Goal: Task Accomplishment & Management: Manage account settings

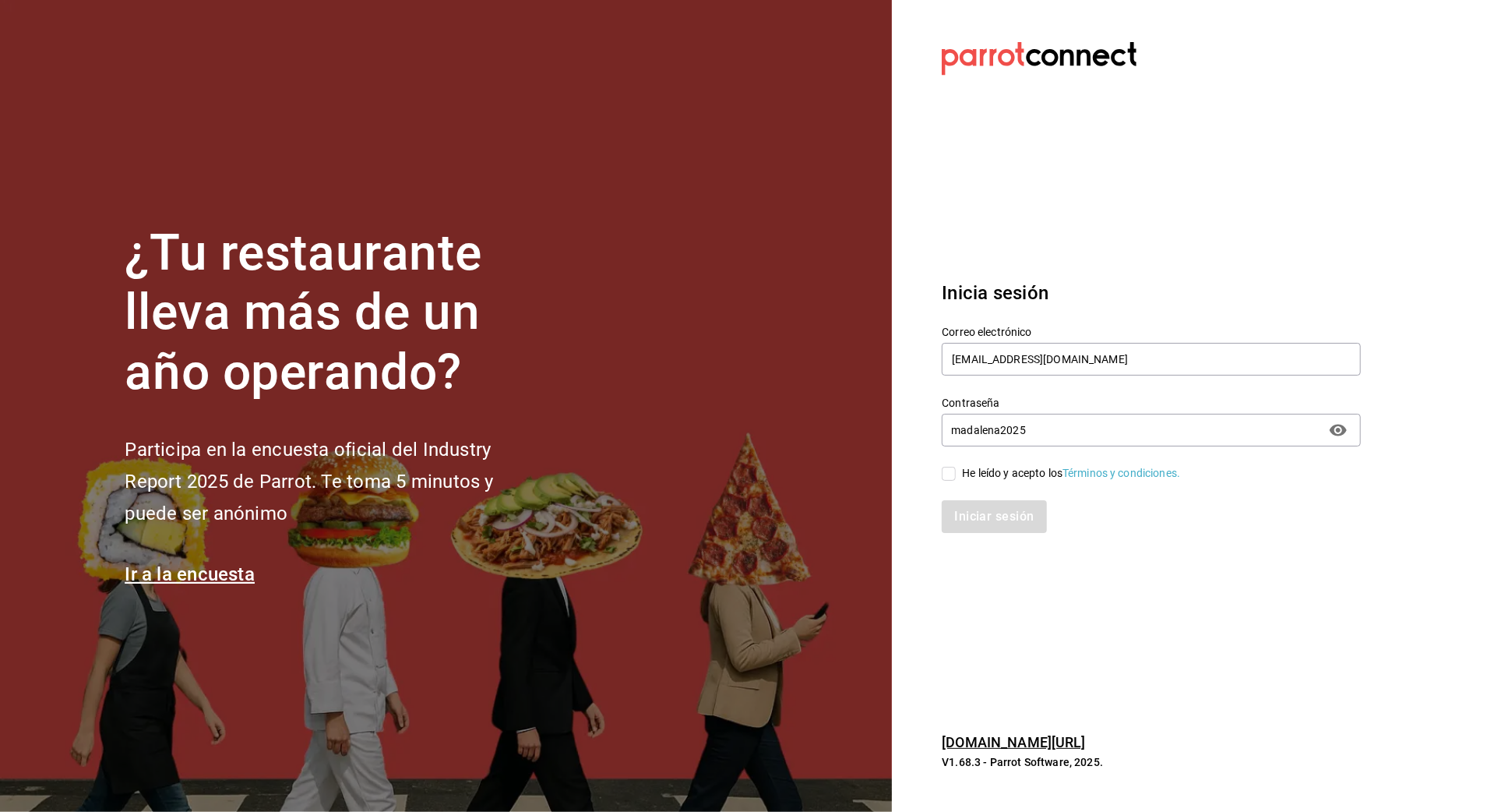
click at [1010, 480] on div "He leído y acepto los Términos y condiciones." at bounding box center [1071, 472] width 218 height 16
click at [956, 480] on input "He leído y acepto los Términos y condiciones." at bounding box center [949, 473] width 14 height 14
checkbox input "true"
click at [989, 520] on button "Iniciar sesión" at bounding box center [995, 516] width 106 height 33
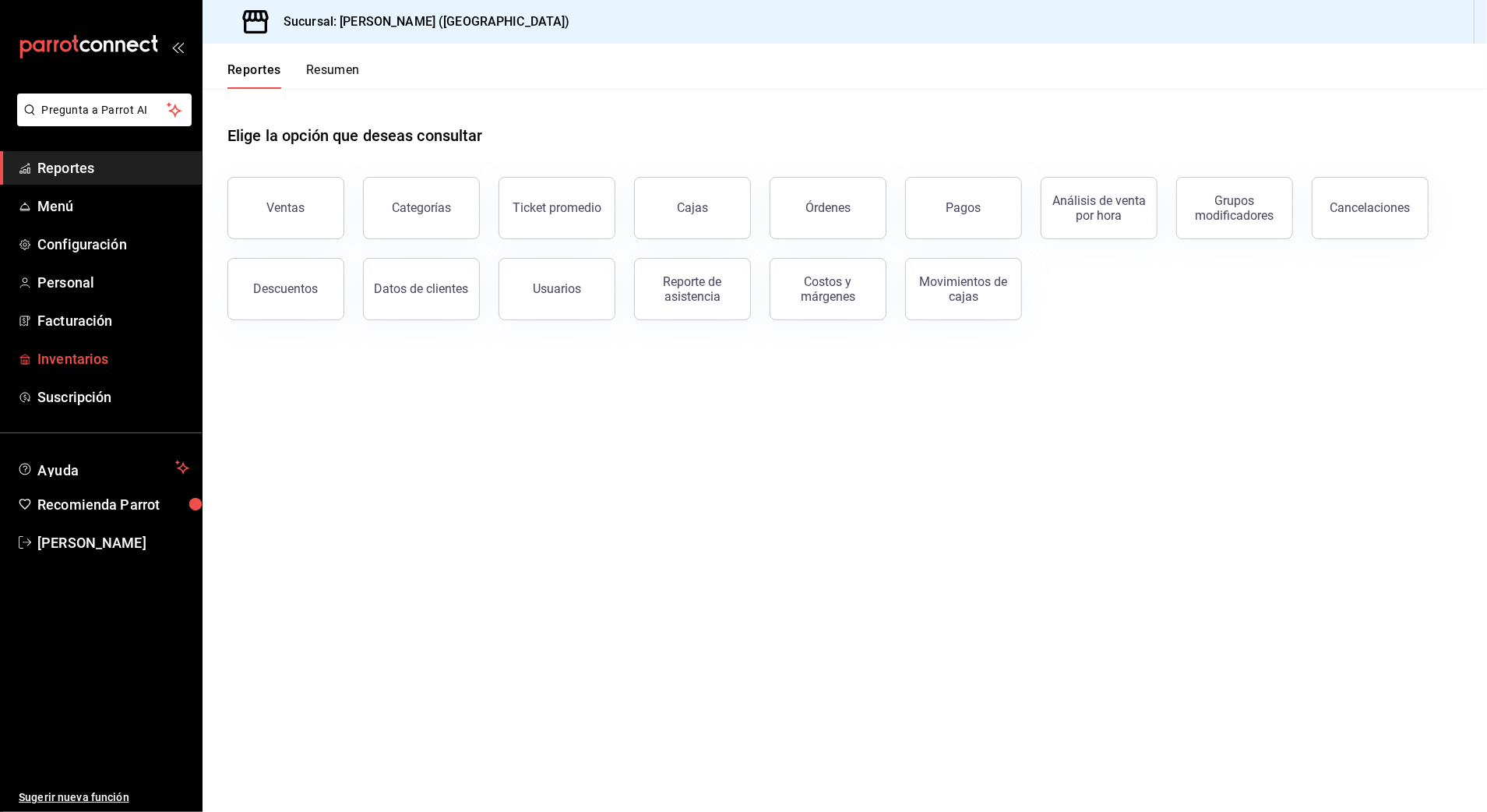
click at [90, 353] on span "Inventarios" at bounding box center [113, 358] width 152 height 21
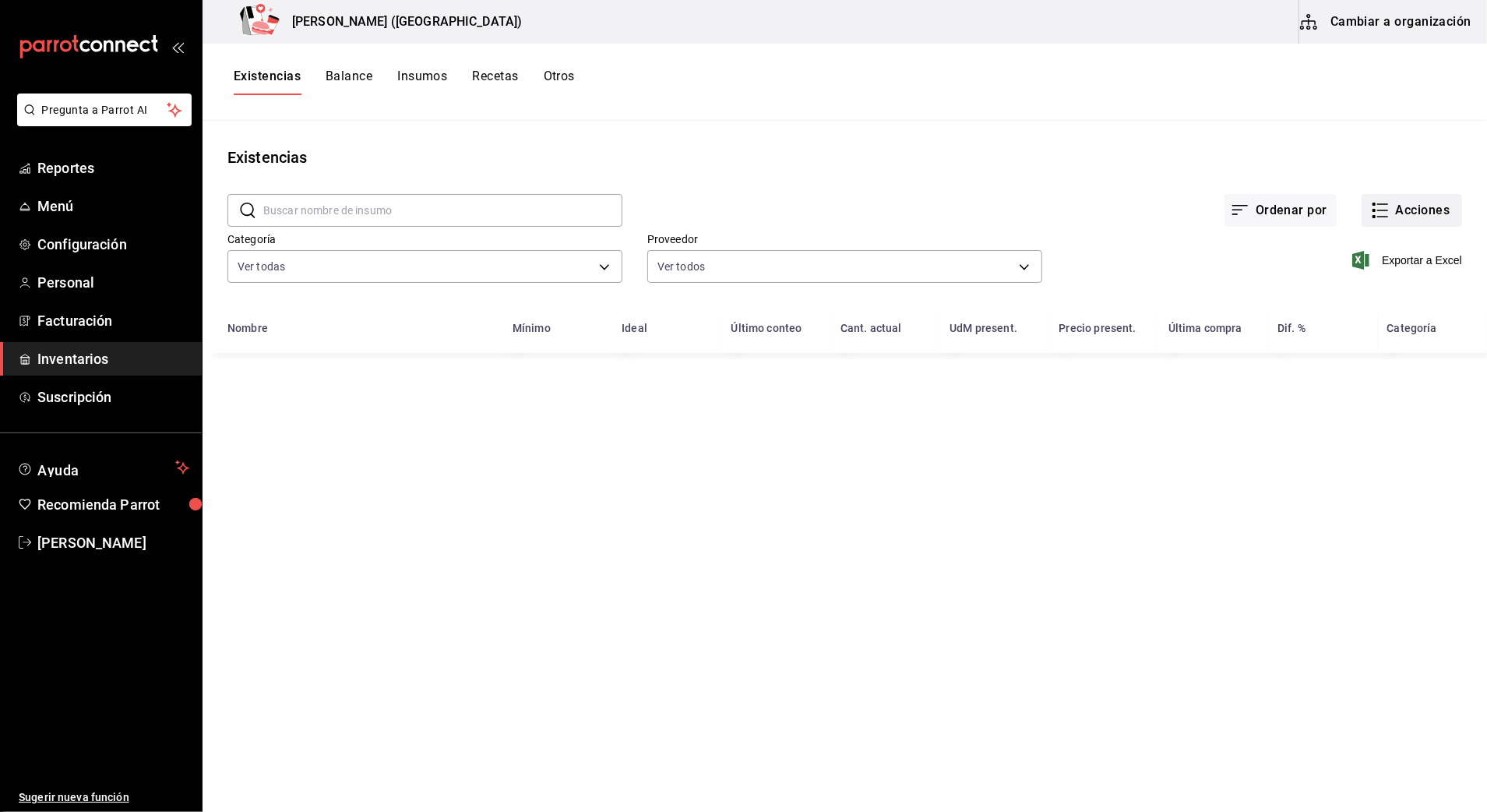
click at [1407, 207] on button "Acciones" at bounding box center [1412, 210] width 101 height 33
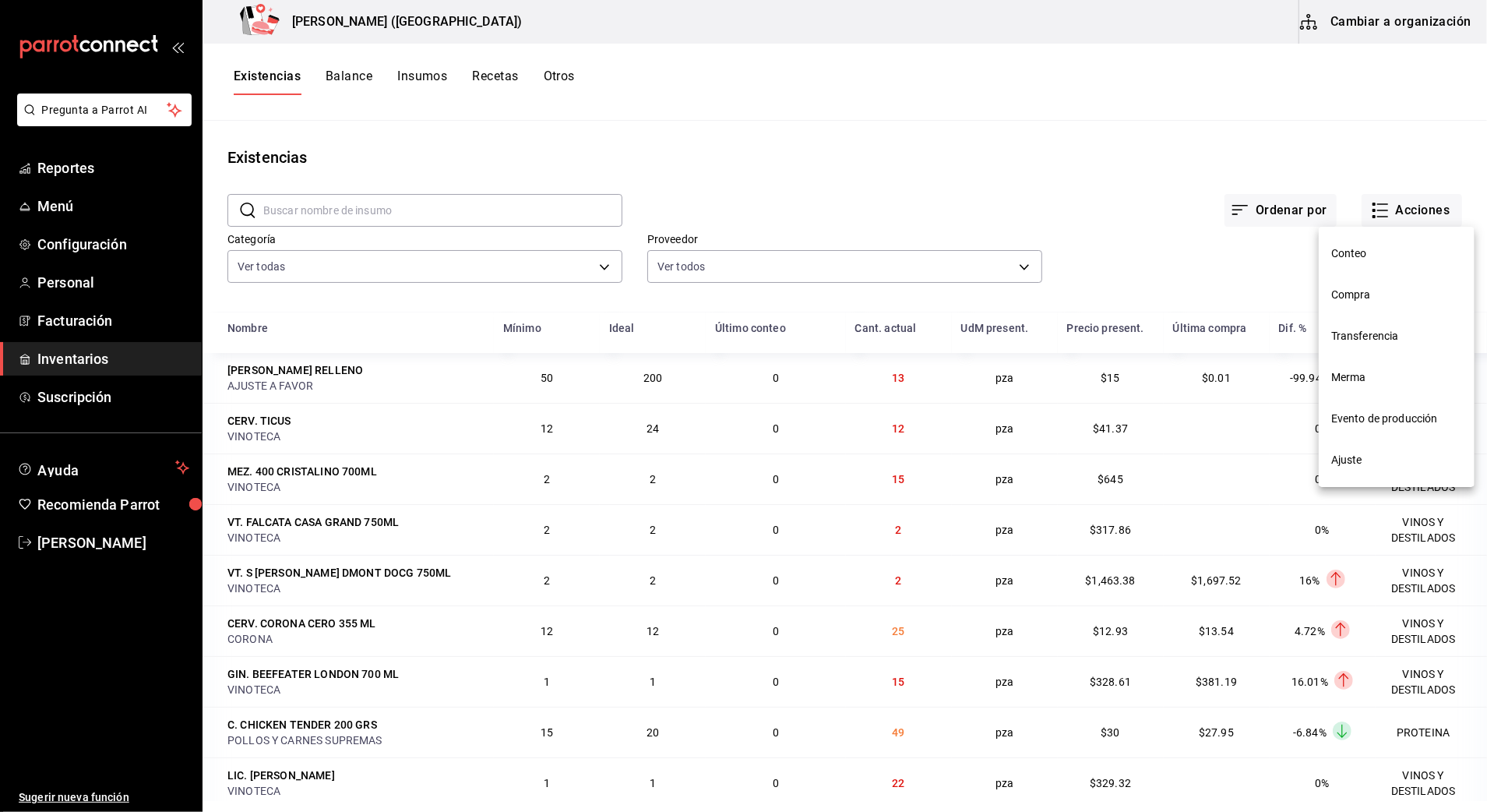
drag, startPoint x: 1376, startPoint y: 290, endPoint x: 1395, endPoint y: 278, distance: 22.5
click at [1375, 292] on span "Compra" at bounding box center [1397, 295] width 131 height 16
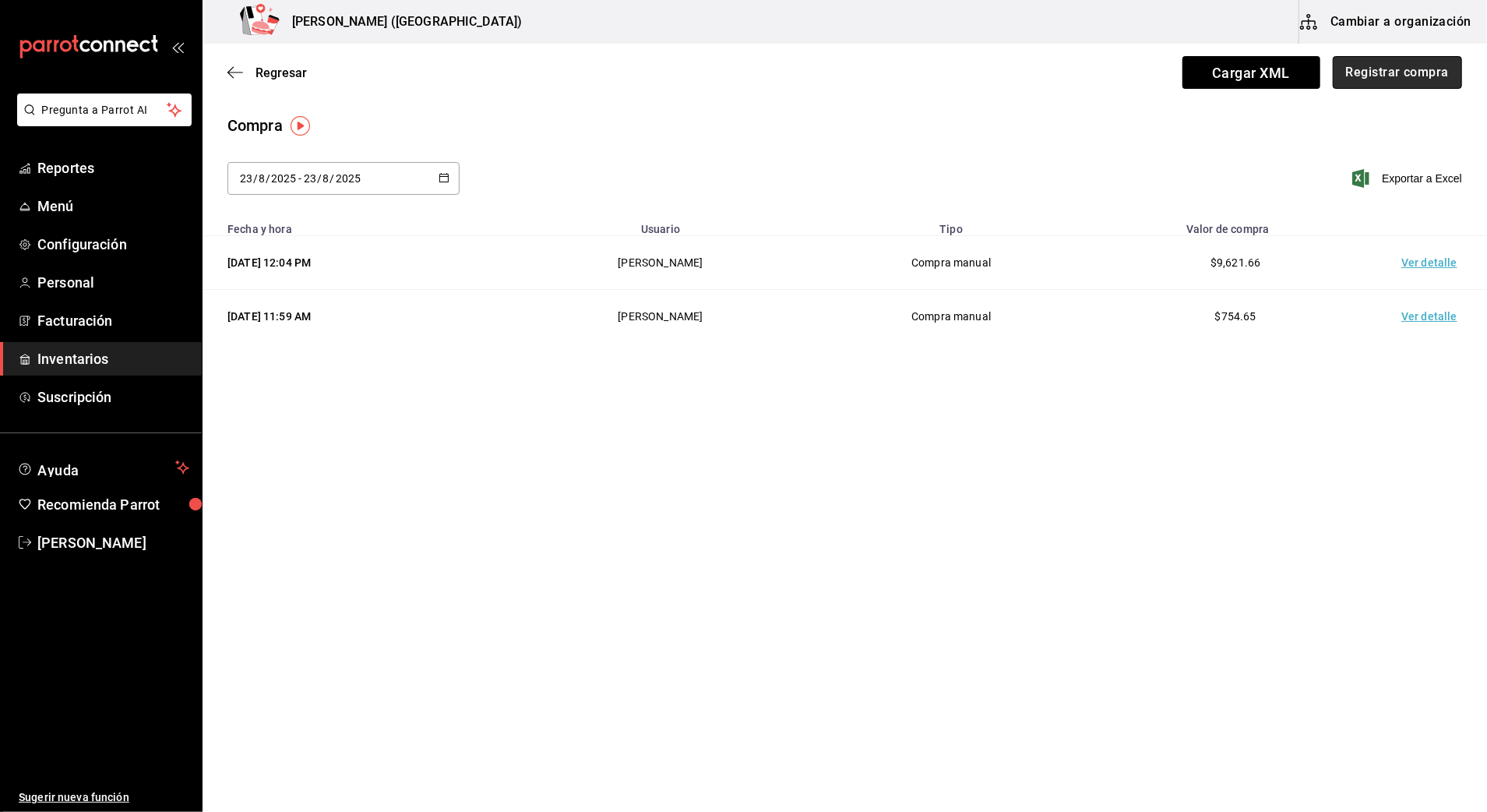
click at [1419, 62] on button "Registrar compra" at bounding box center [1397, 72] width 129 height 33
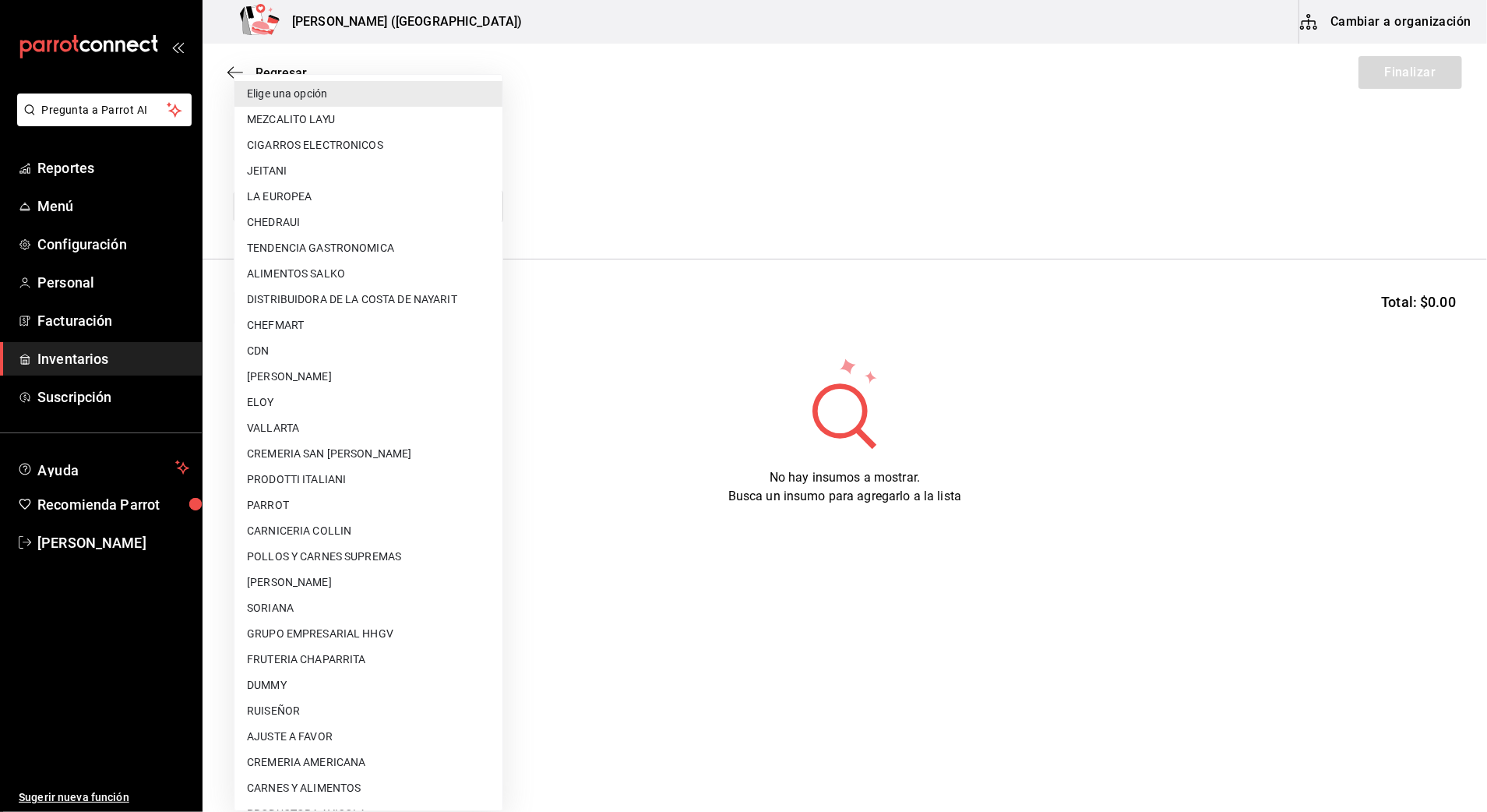
click at [371, 210] on body "Pregunta a Parrot AI Reportes Menú Configuración Personal Facturación Inventari…" at bounding box center [744, 361] width 1487 height 724
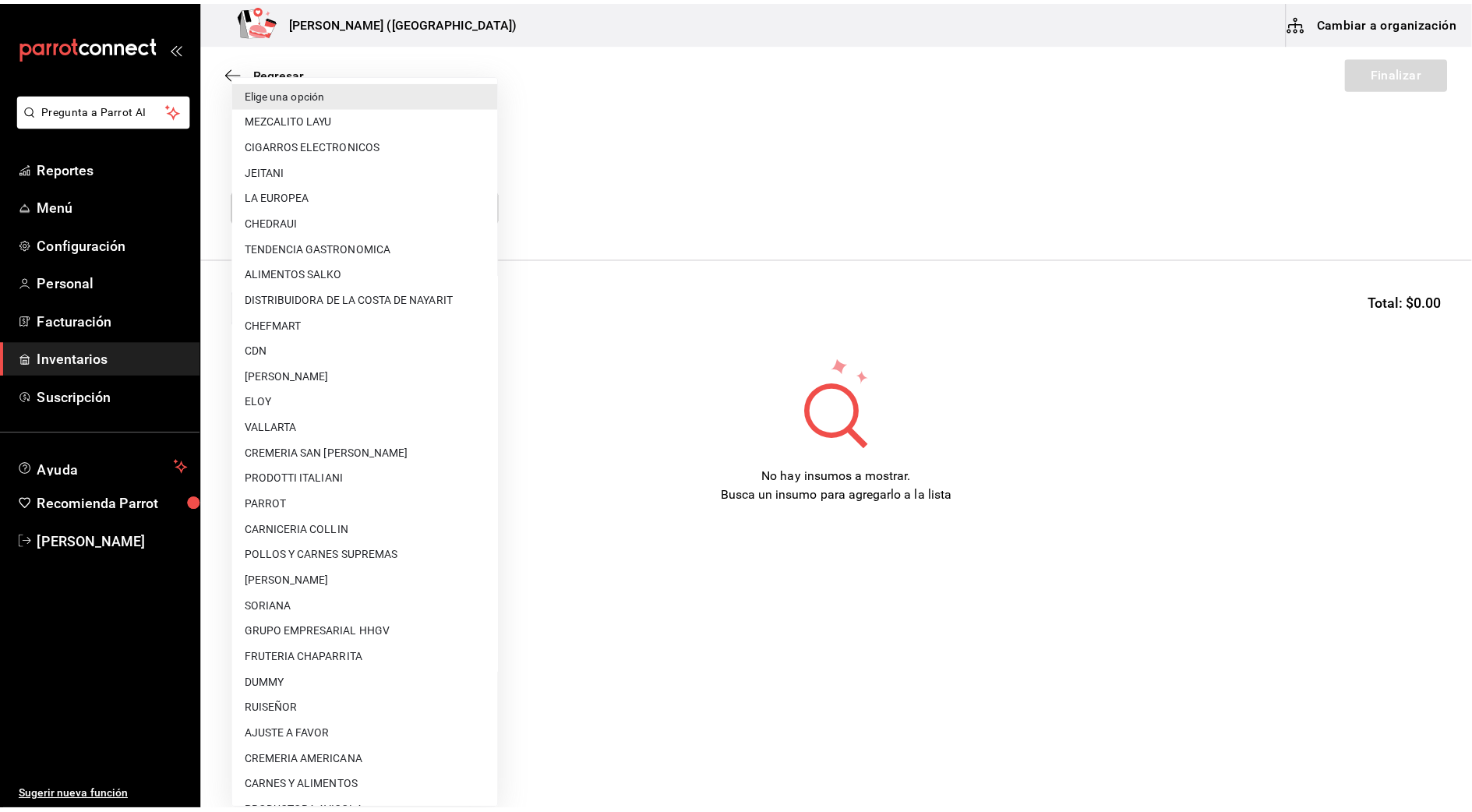
scroll to position [679, 0]
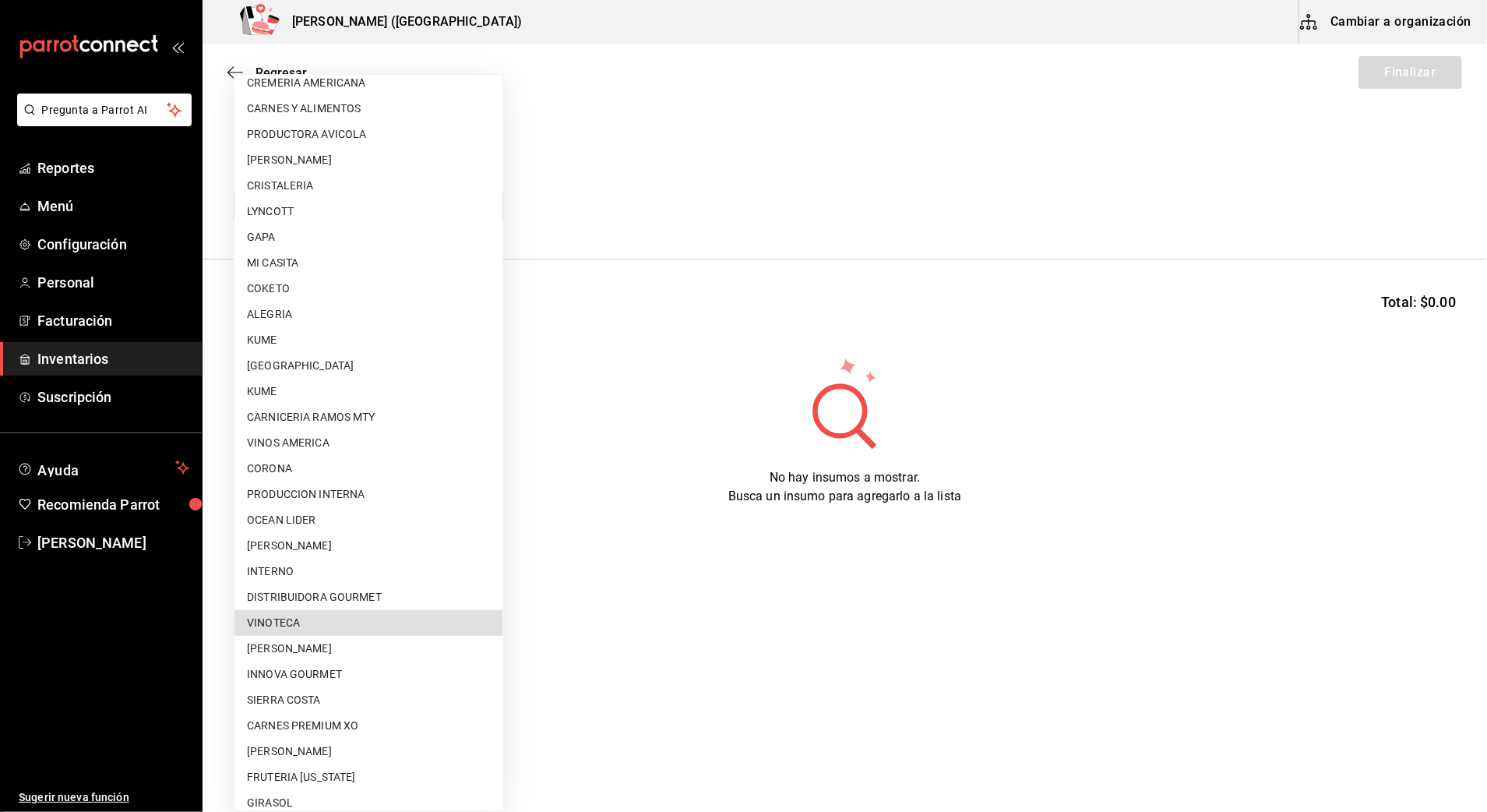
type input "bbec6e95-03ab-4cbc-bdec-5aafdfde0467"
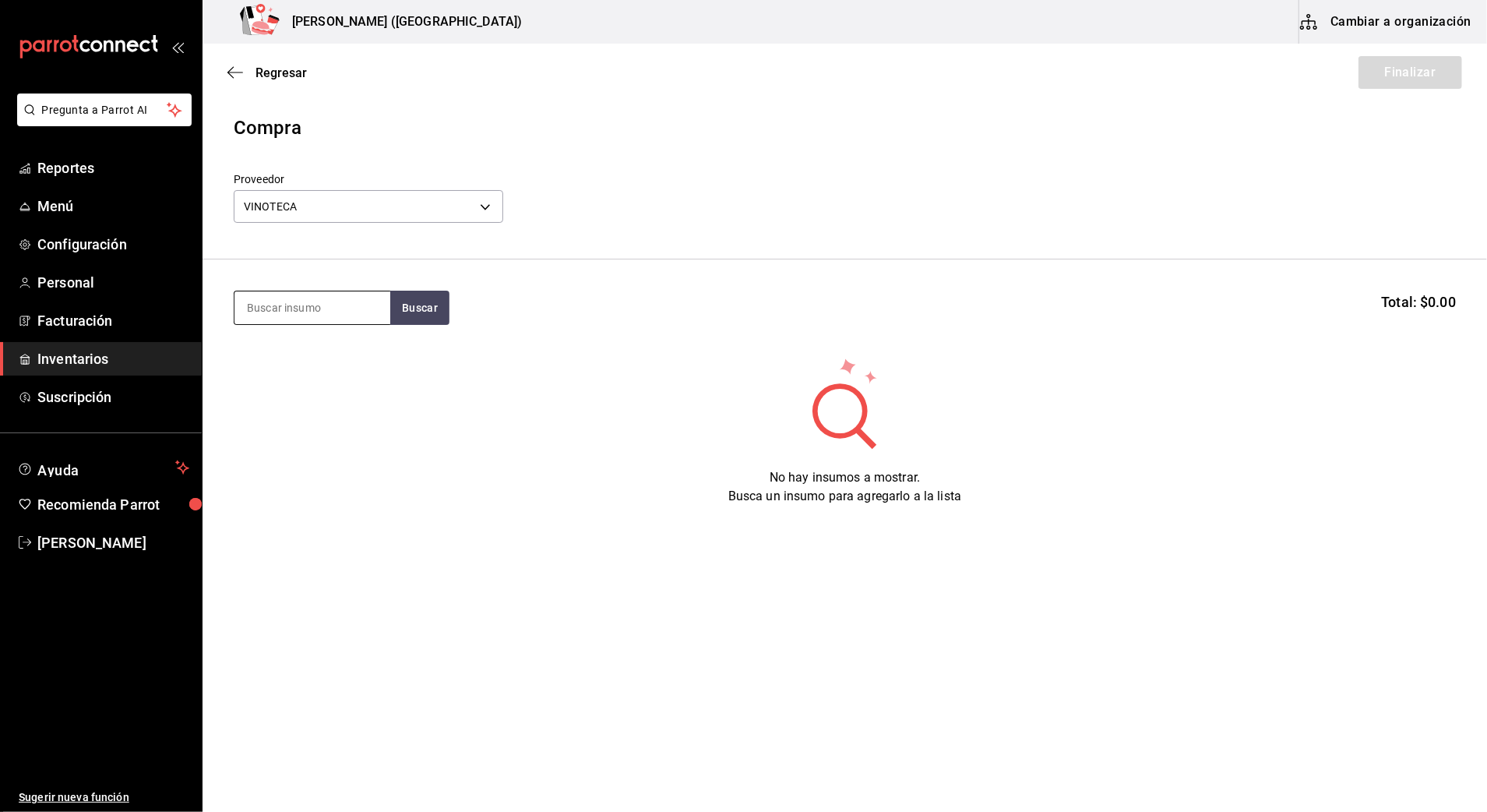
click at [290, 299] on input at bounding box center [312, 308] width 156 height 33
type input "1800"
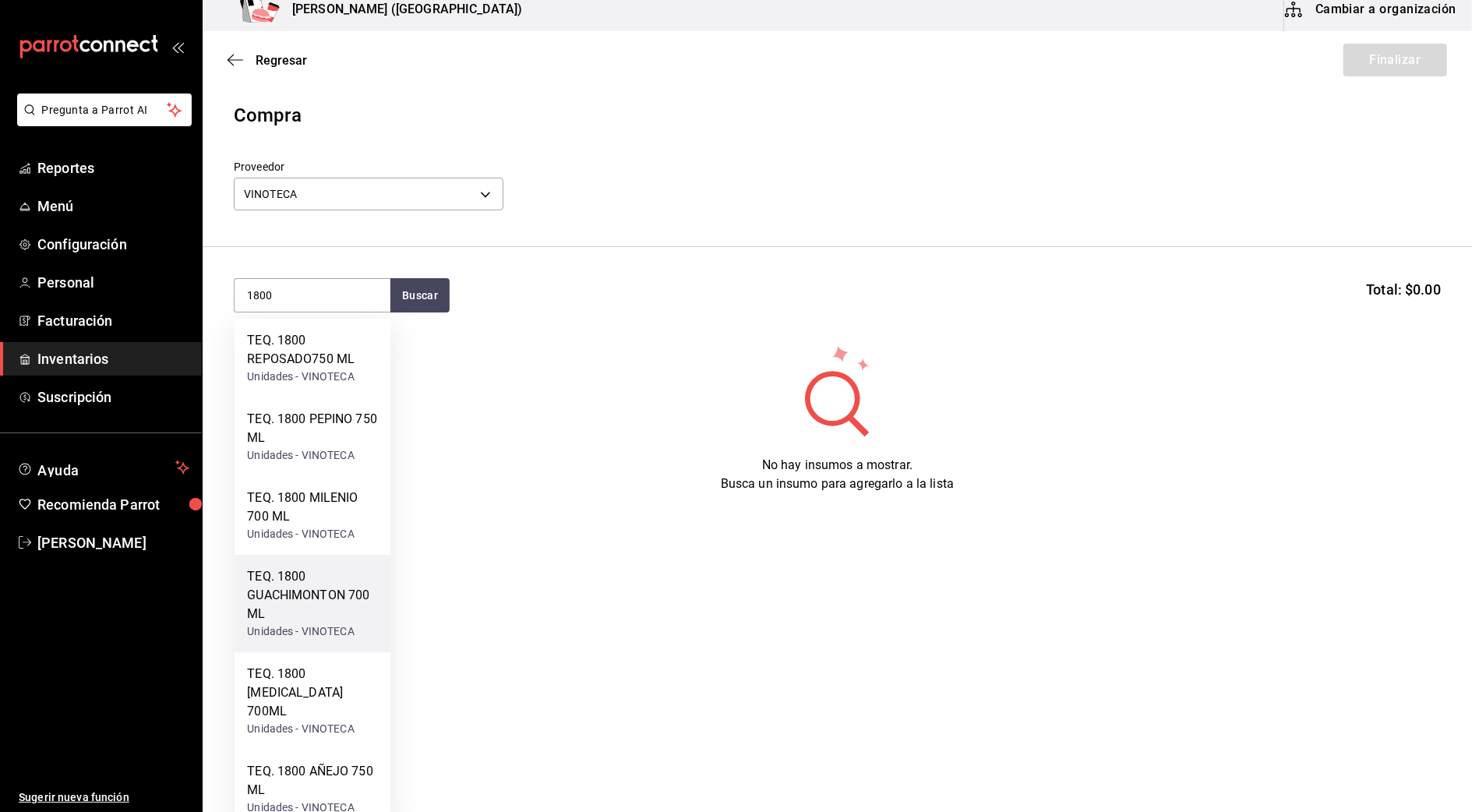
scroll to position [16, 0]
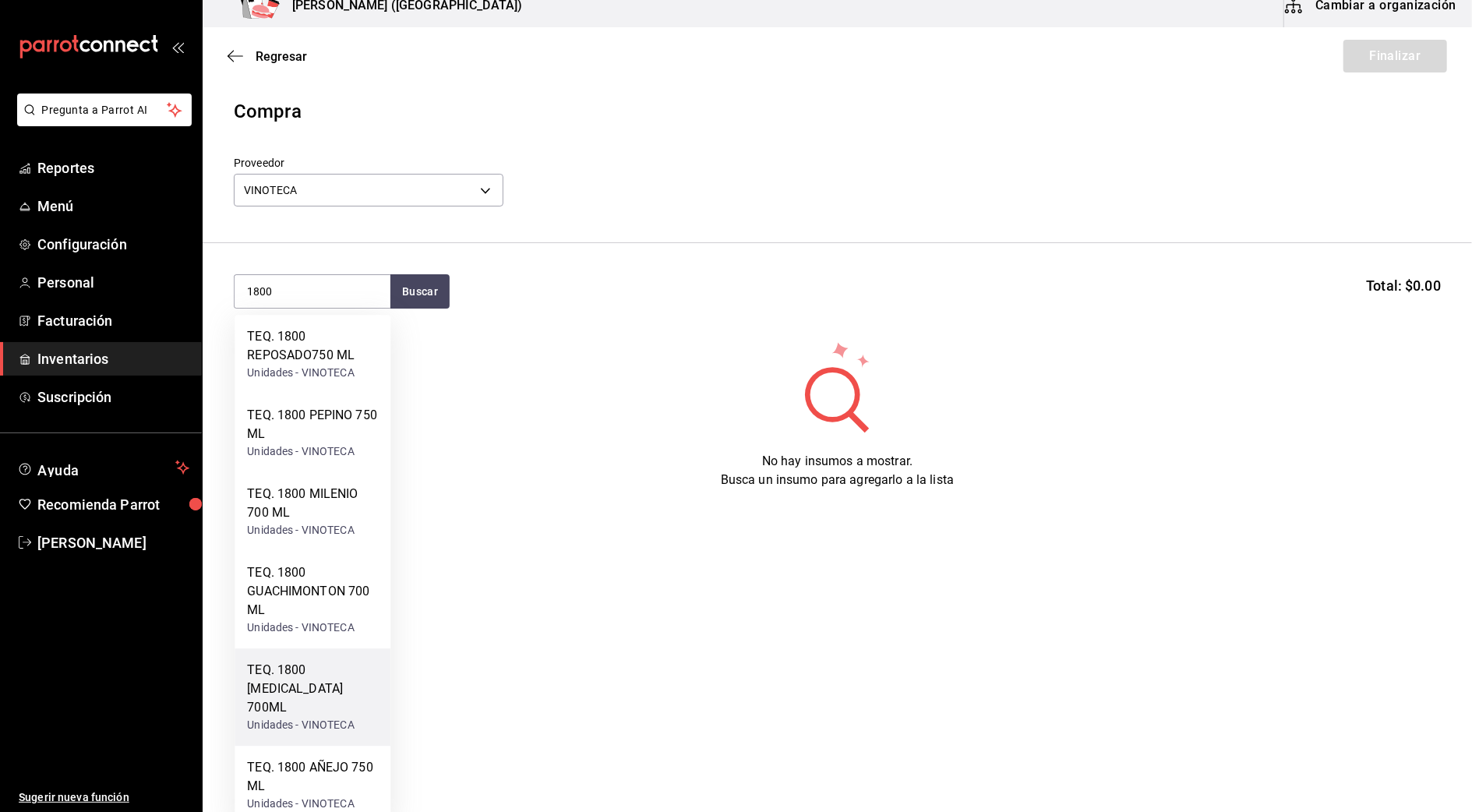
click at [312, 693] on div "TEQ. 1800 [MEDICAL_DATA] 700ML" at bounding box center [312, 689] width 131 height 56
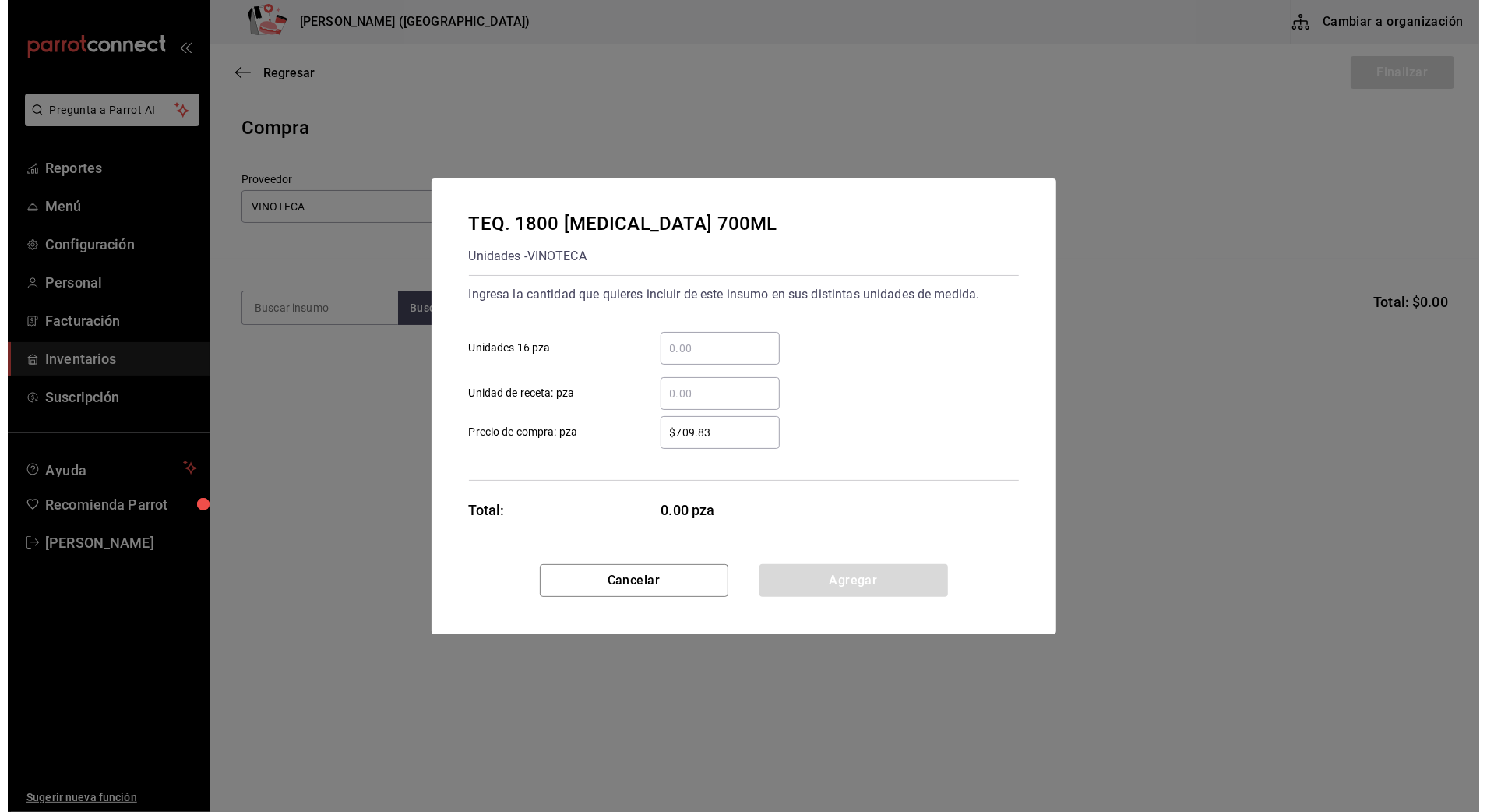
scroll to position [0, 0]
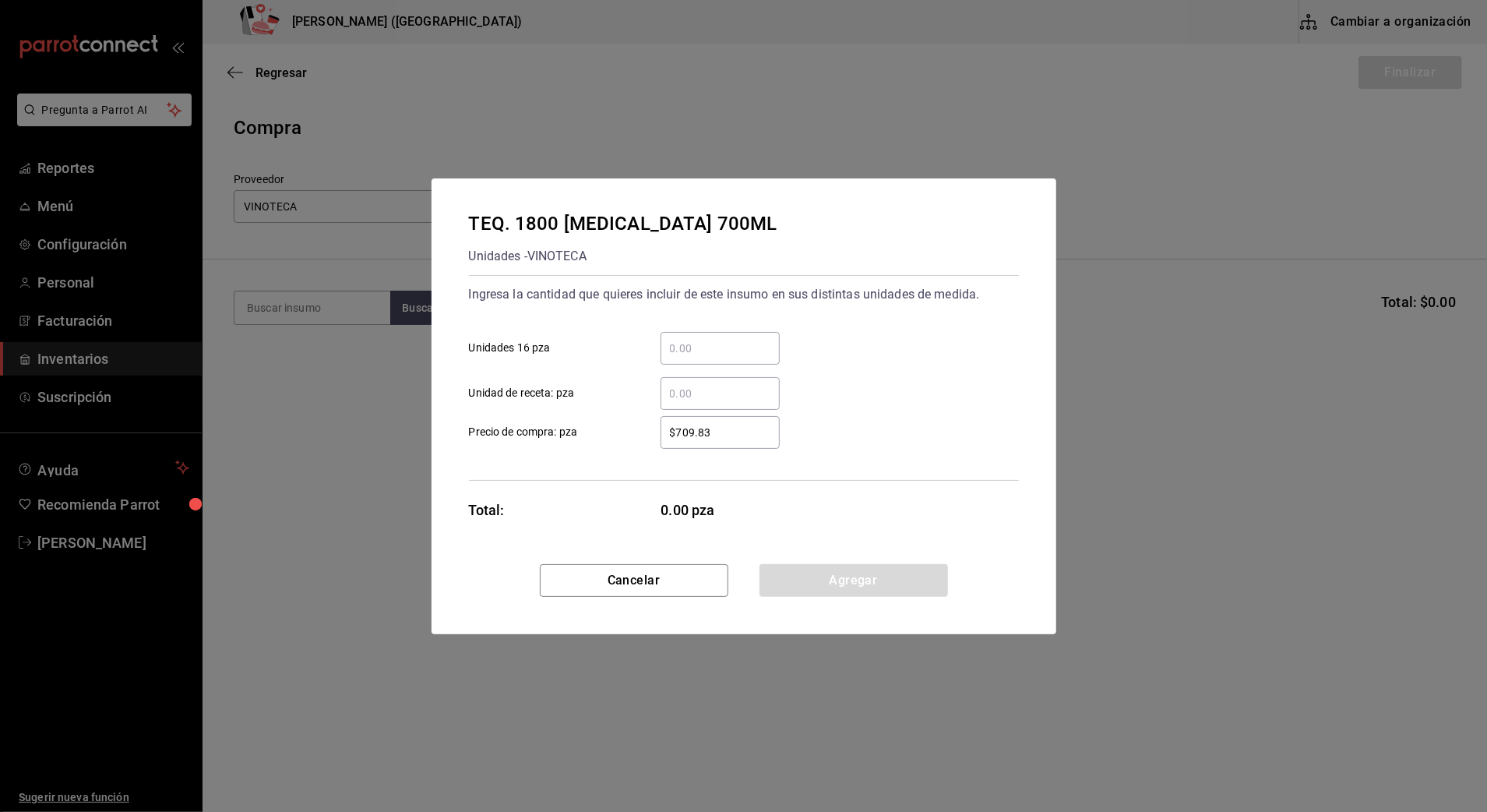
click at [712, 346] on input "​ Unidades 16 pza" at bounding box center [720, 348] width 120 height 19
type input "4"
click at [841, 397] on div "​ Unidad de receta: pza" at bounding box center [738, 387] width 563 height 45
drag, startPoint x: 758, startPoint y: 434, endPoint x: 391, endPoint y: 415, distance: 367.5
click at [405, 432] on div "TEQ. 1800 [MEDICAL_DATA] 700ML Unidades - VINOTECA Ingresa la cantidad que quie…" at bounding box center [744, 406] width 1487 height 812
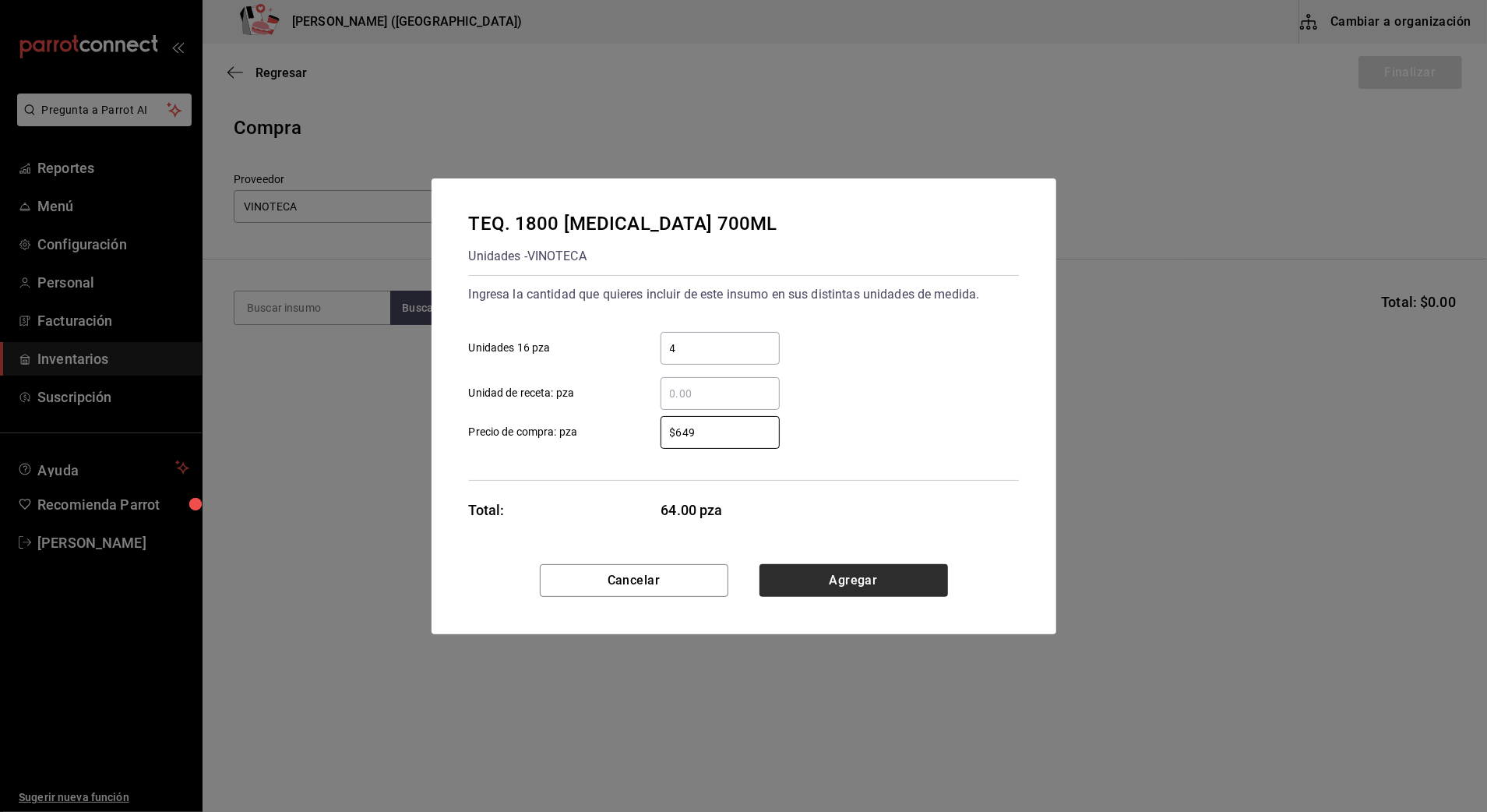
type input "$649"
click at [854, 590] on button "Agregar" at bounding box center [854, 580] width 188 height 33
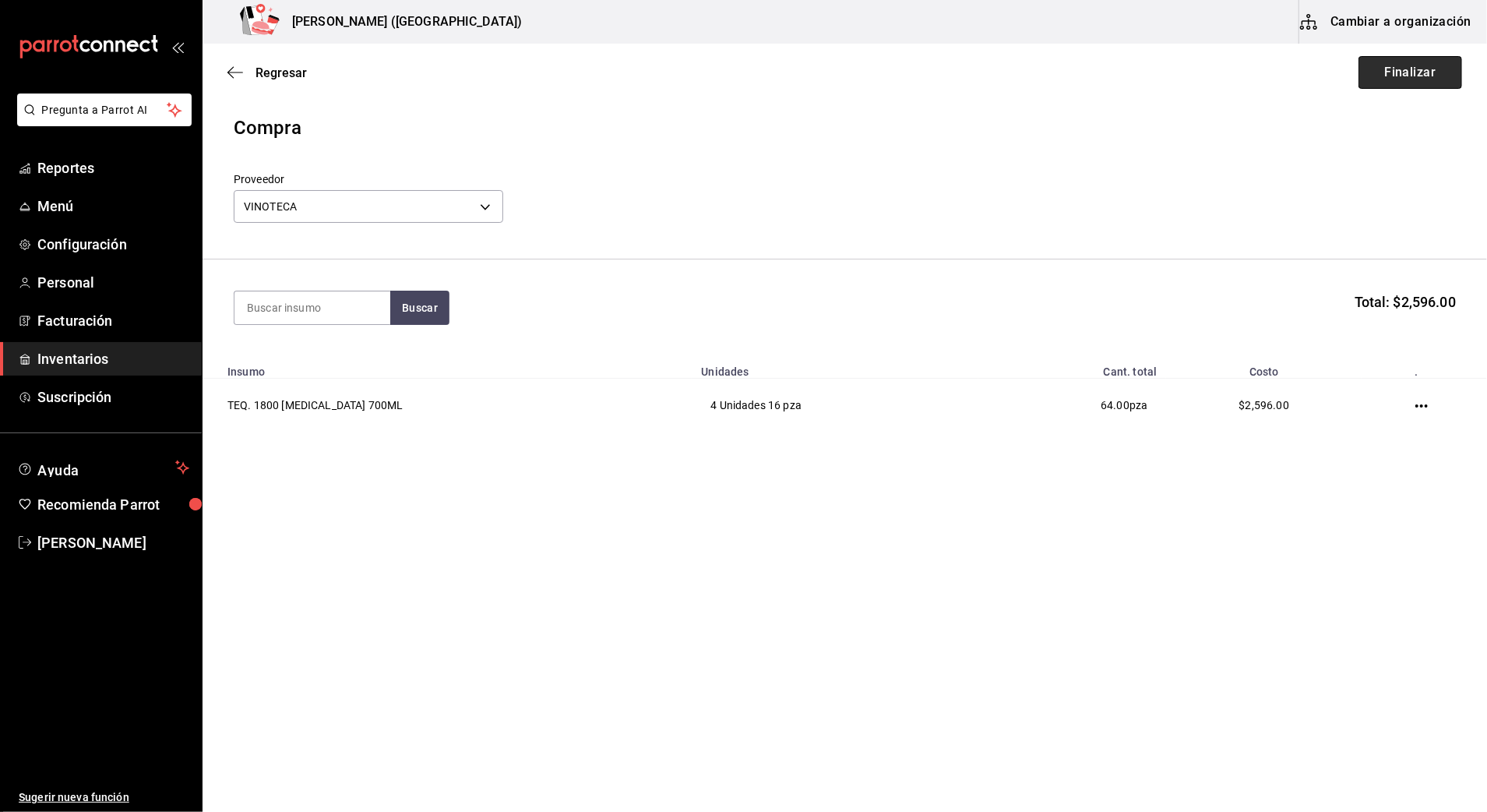
click at [1424, 66] on button "Finalizar" at bounding box center [1411, 72] width 104 height 33
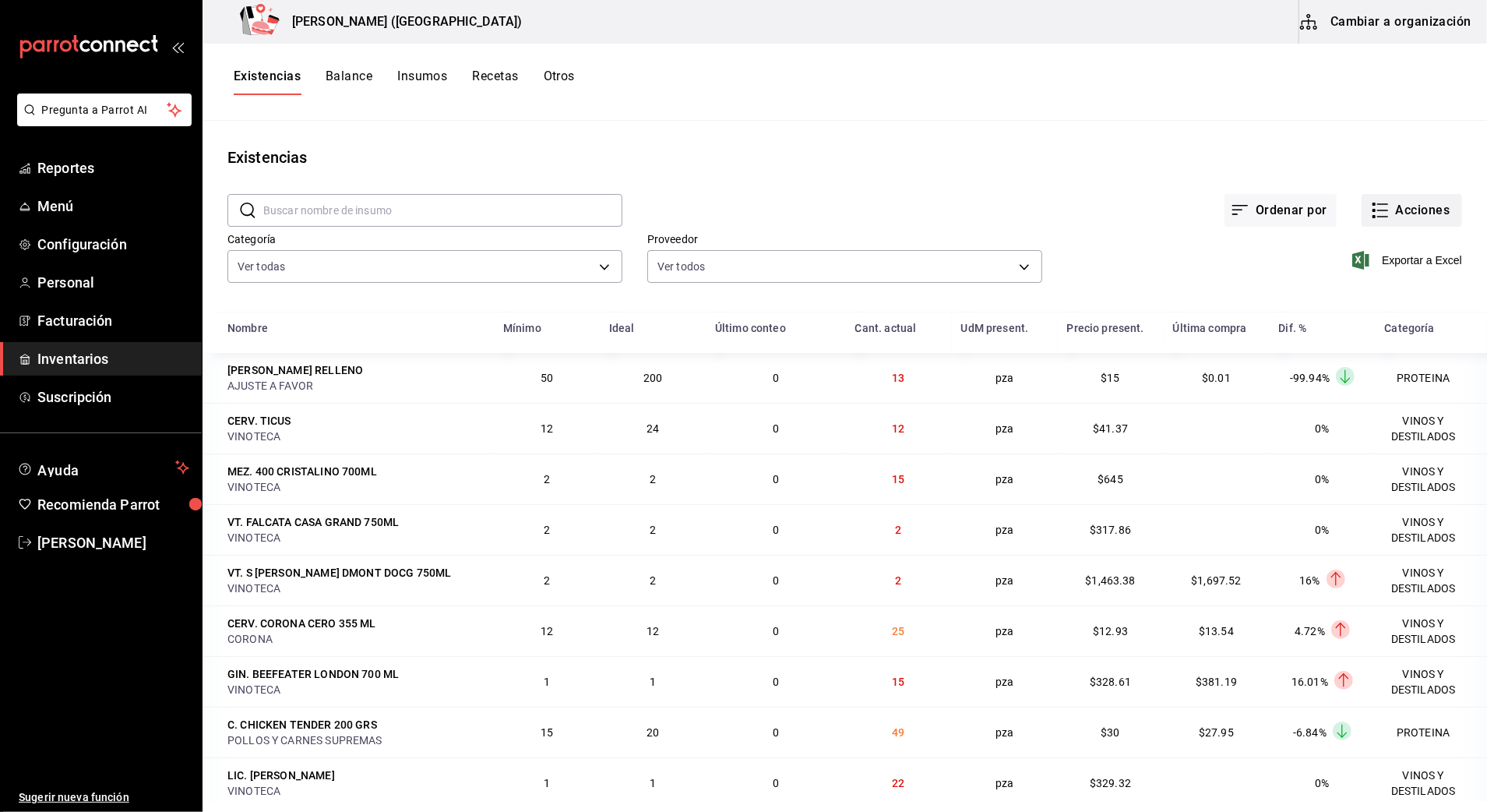
click at [1407, 202] on button "Acciones" at bounding box center [1412, 210] width 101 height 33
click at [1372, 280] on li "Compra" at bounding box center [1397, 295] width 156 height 41
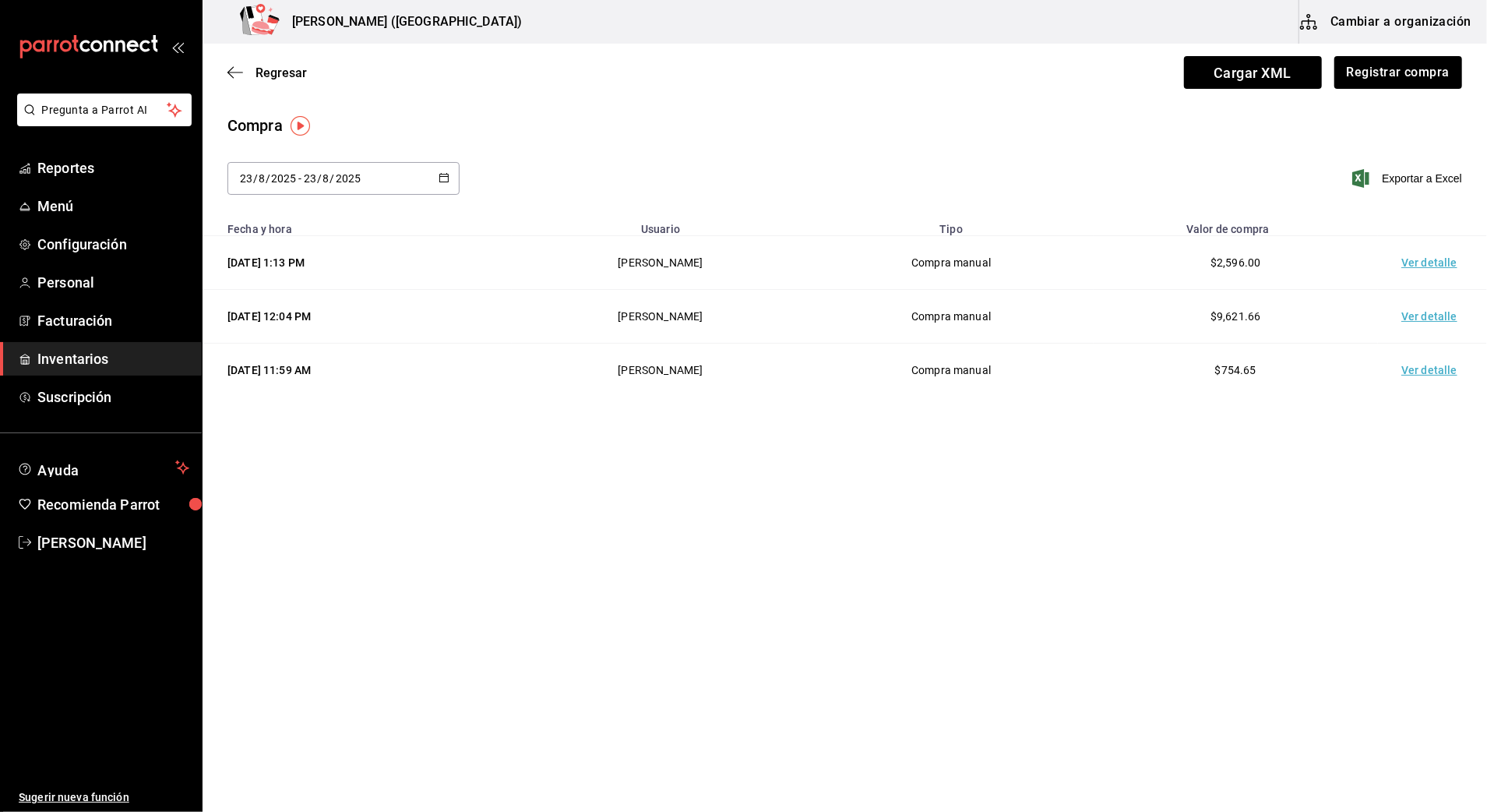
click at [1435, 268] on td "Ver detalle" at bounding box center [1432, 263] width 109 height 54
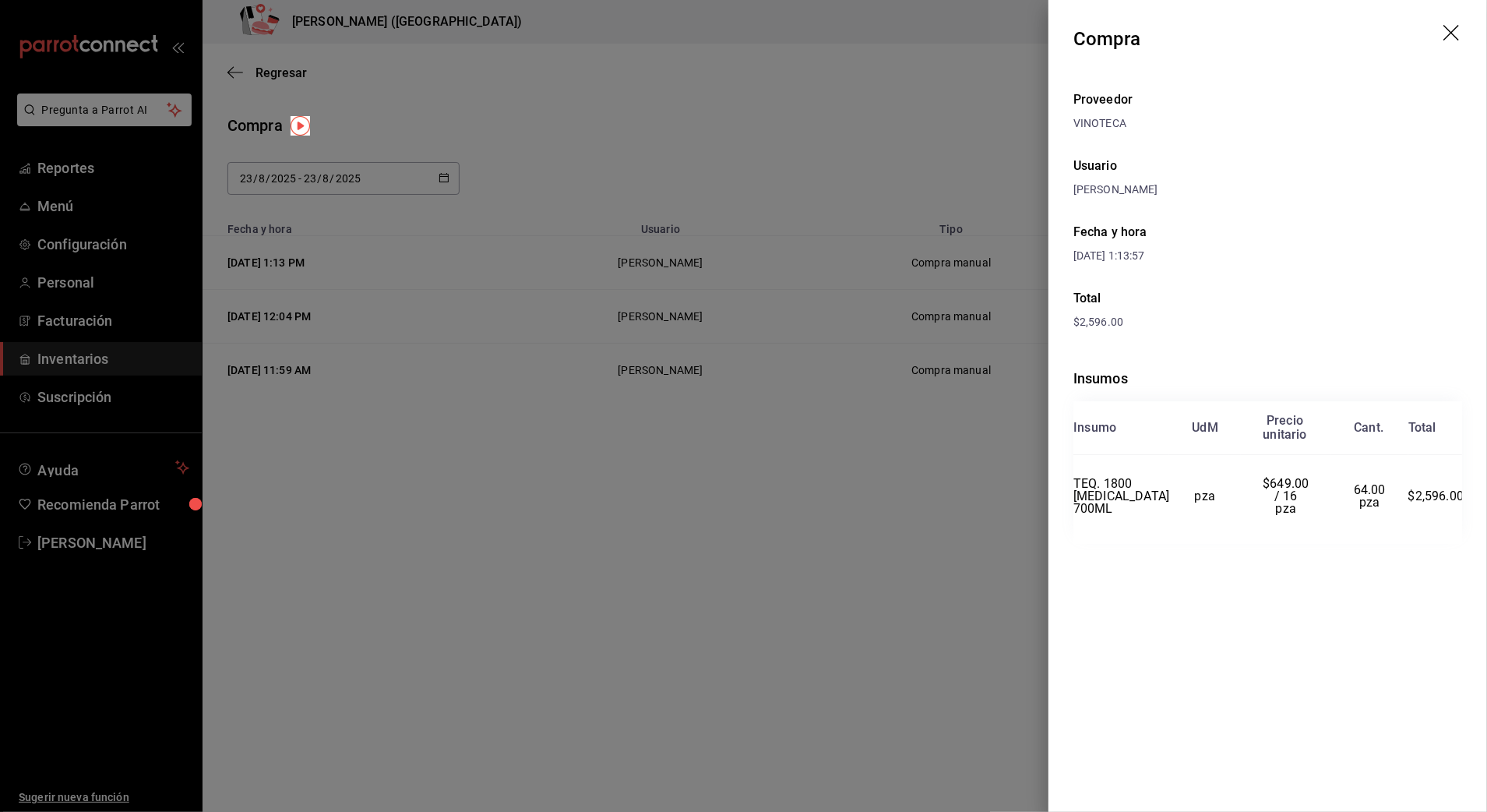
drag, startPoint x: 1449, startPoint y: 24, endPoint x: 1410, endPoint y: 41, distance: 42.5
click at [1450, 24] on header "Compra" at bounding box center [1268, 39] width 439 height 78
click at [1454, 32] on icon "drag" at bounding box center [1453, 34] width 19 height 19
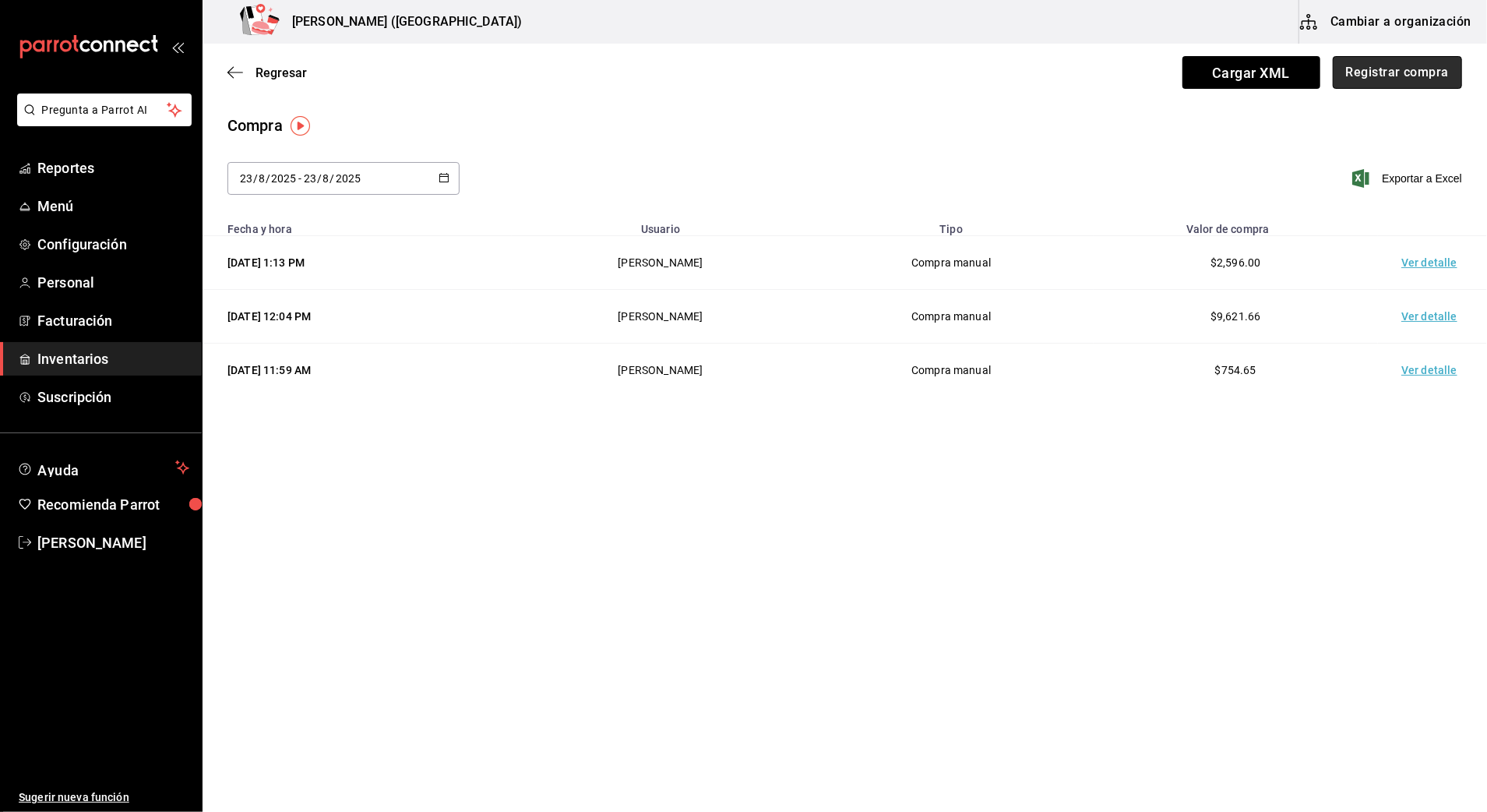
click at [1410, 70] on button "Registrar compra" at bounding box center [1397, 72] width 129 height 33
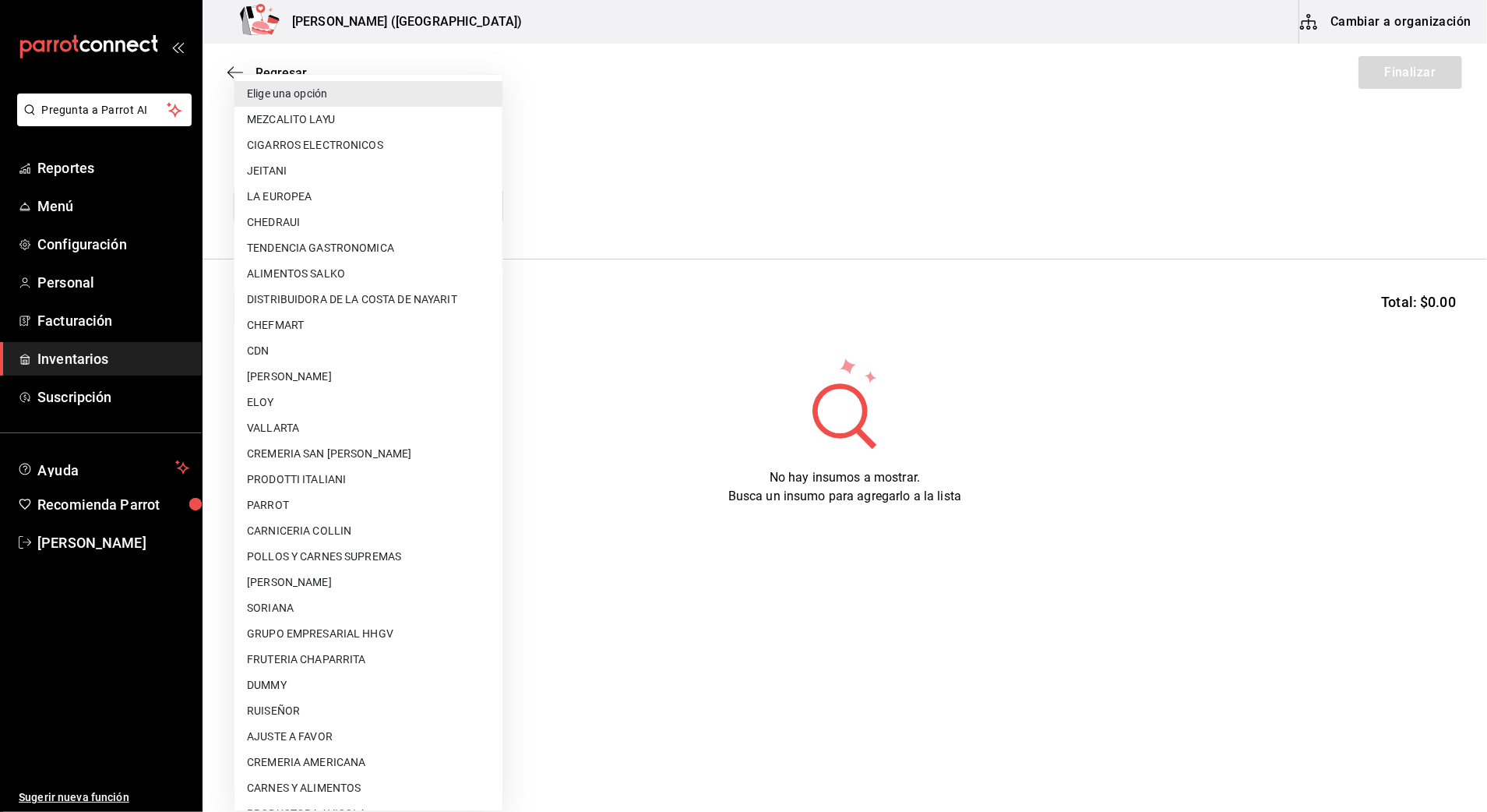
click at [357, 200] on body "Pregunta a Parrot AI Reportes Menú Configuración Personal Facturación Inventari…" at bounding box center [744, 361] width 1487 height 724
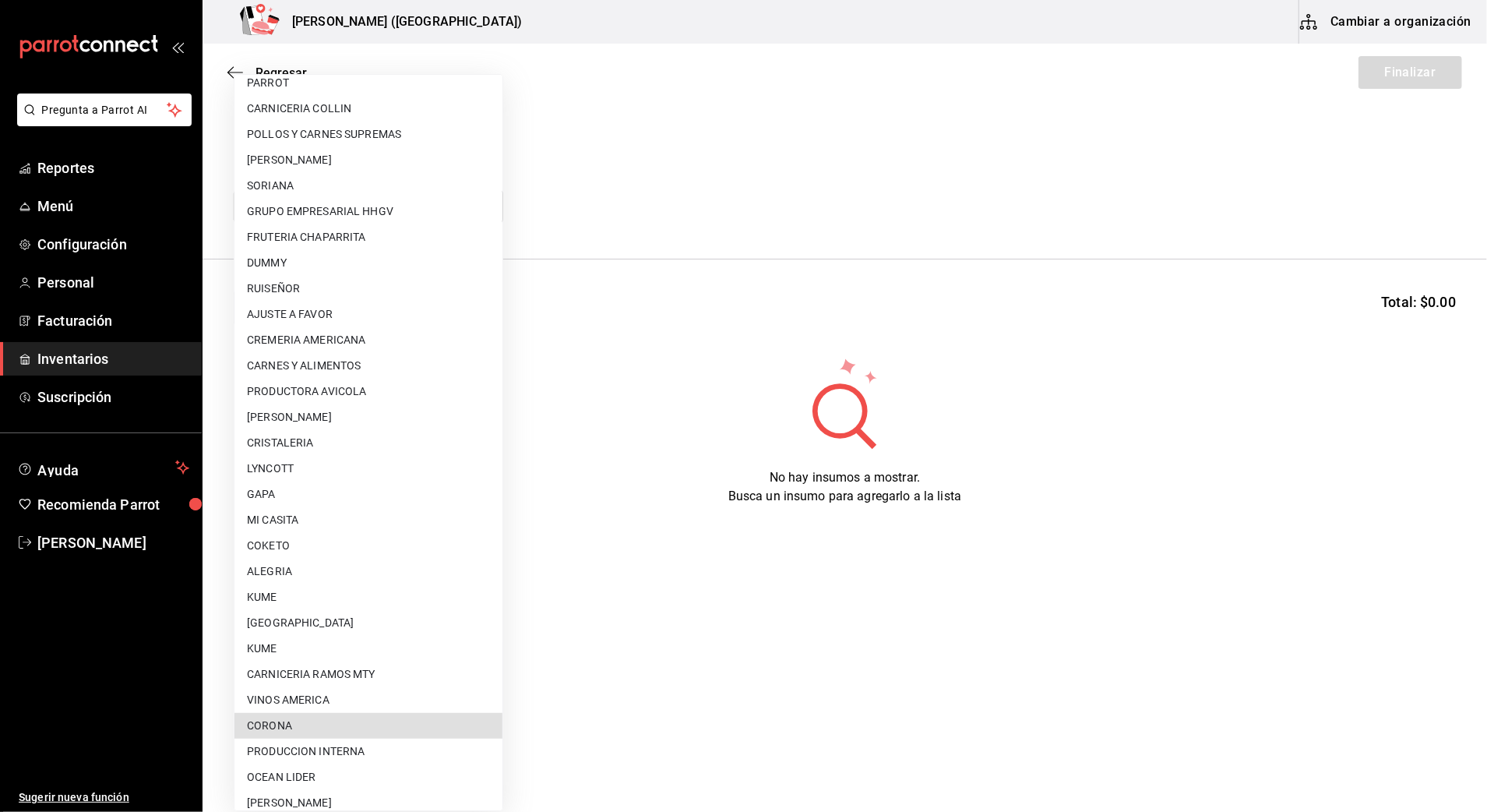
type input "57232215-216a-4676-99c8-c5e0aad5c7ef"
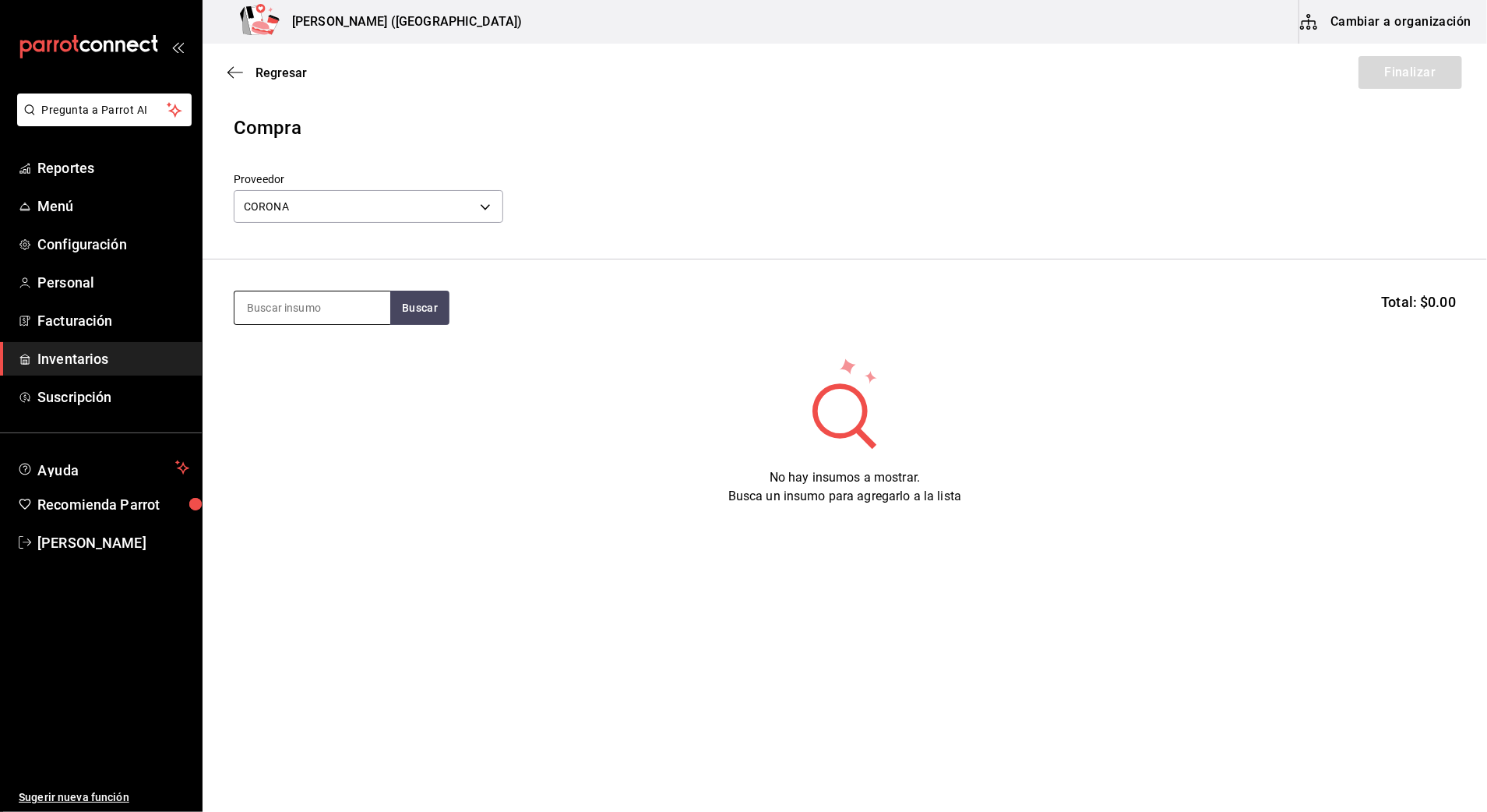
click at [323, 297] on input at bounding box center [312, 308] width 156 height 33
type input "VICTO"
click at [343, 358] on div "CERV. VICTORIA 355ML" at bounding box center [312, 362] width 131 height 38
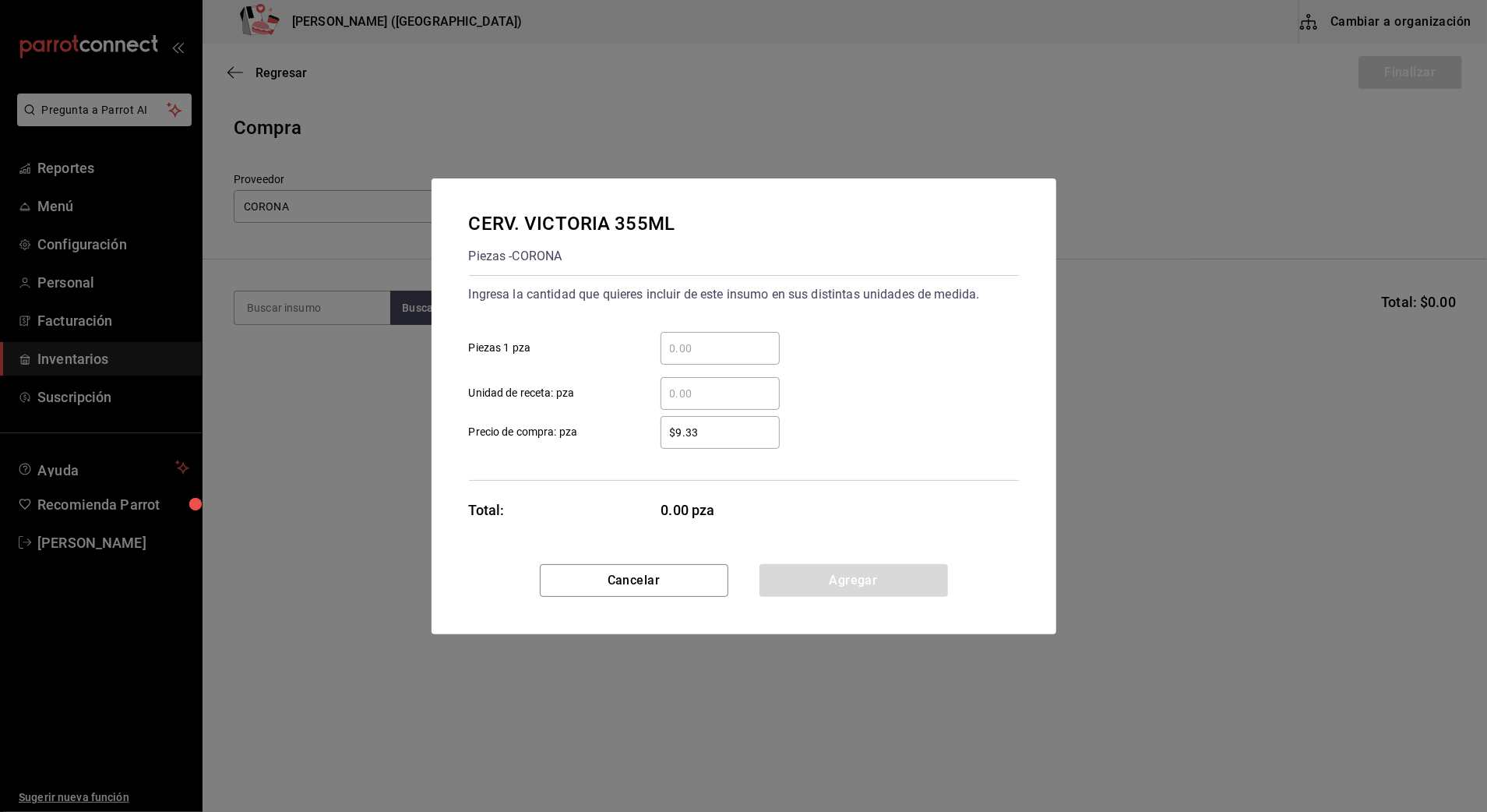
click at [742, 334] on div "​" at bounding box center [720, 348] width 120 height 33
click at [742, 339] on input "​ Piezas 1 pza" at bounding box center [720, 348] width 120 height 19
type input "72"
drag, startPoint x: 733, startPoint y: 427, endPoint x: 487, endPoint y: 422, distance: 246.1
click at [487, 422] on label "$9.33 ​ Precio de compra: pza" at bounding box center [624, 432] width 311 height 33
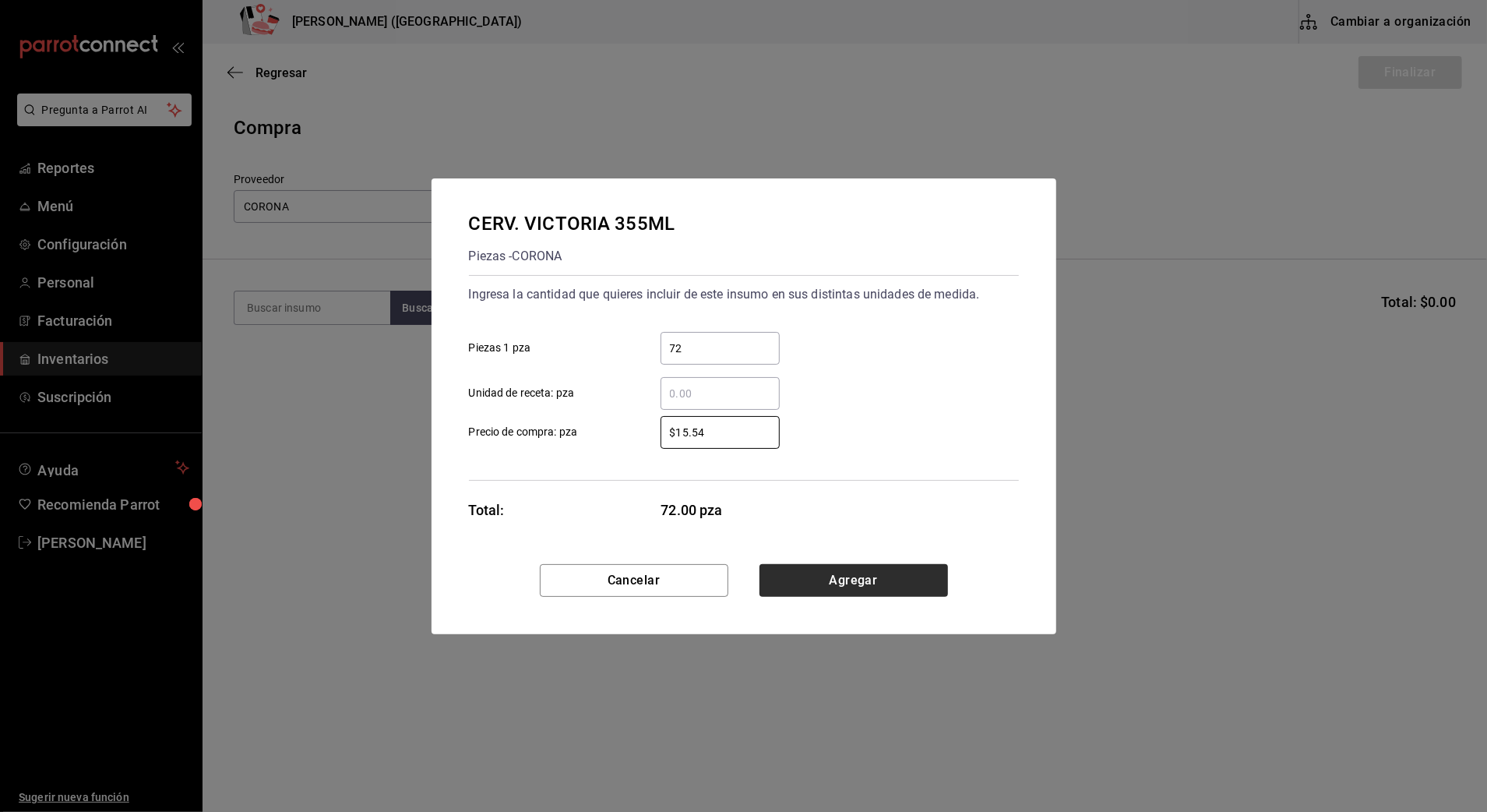
type input "$15.54"
drag, startPoint x: 860, startPoint y: 578, endPoint x: 775, endPoint y: 466, distance: 140.6
click at [857, 578] on button "Agregar" at bounding box center [854, 580] width 188 height 33
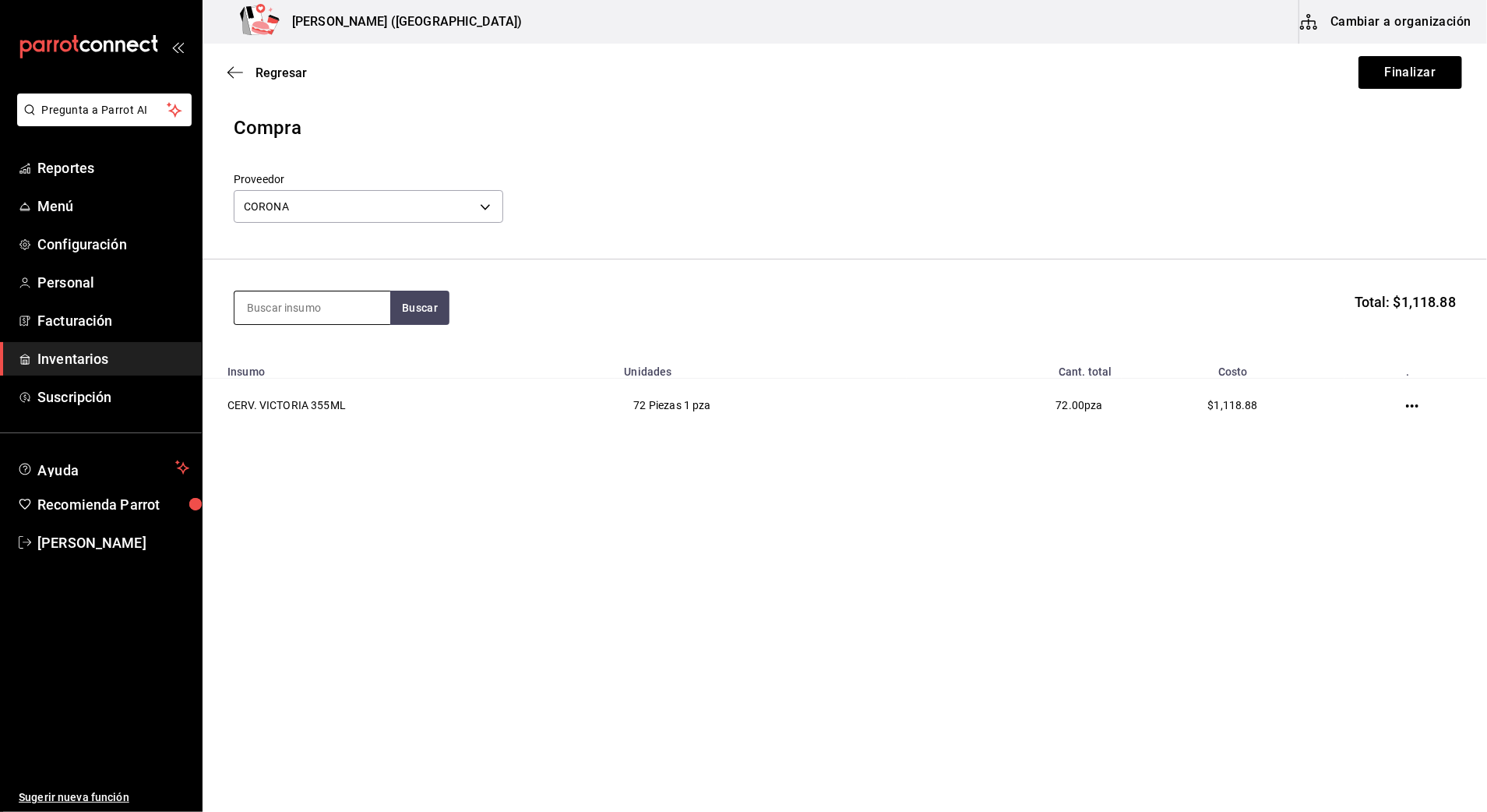
click at [335, 309] on input at bounding box center [312, 308] width 156 height 33
type input "PACIFI"
click at [323, 359] on div "CERV. PACIFICO LIGHT" at bounding box center [311, 353] width 128 height 19
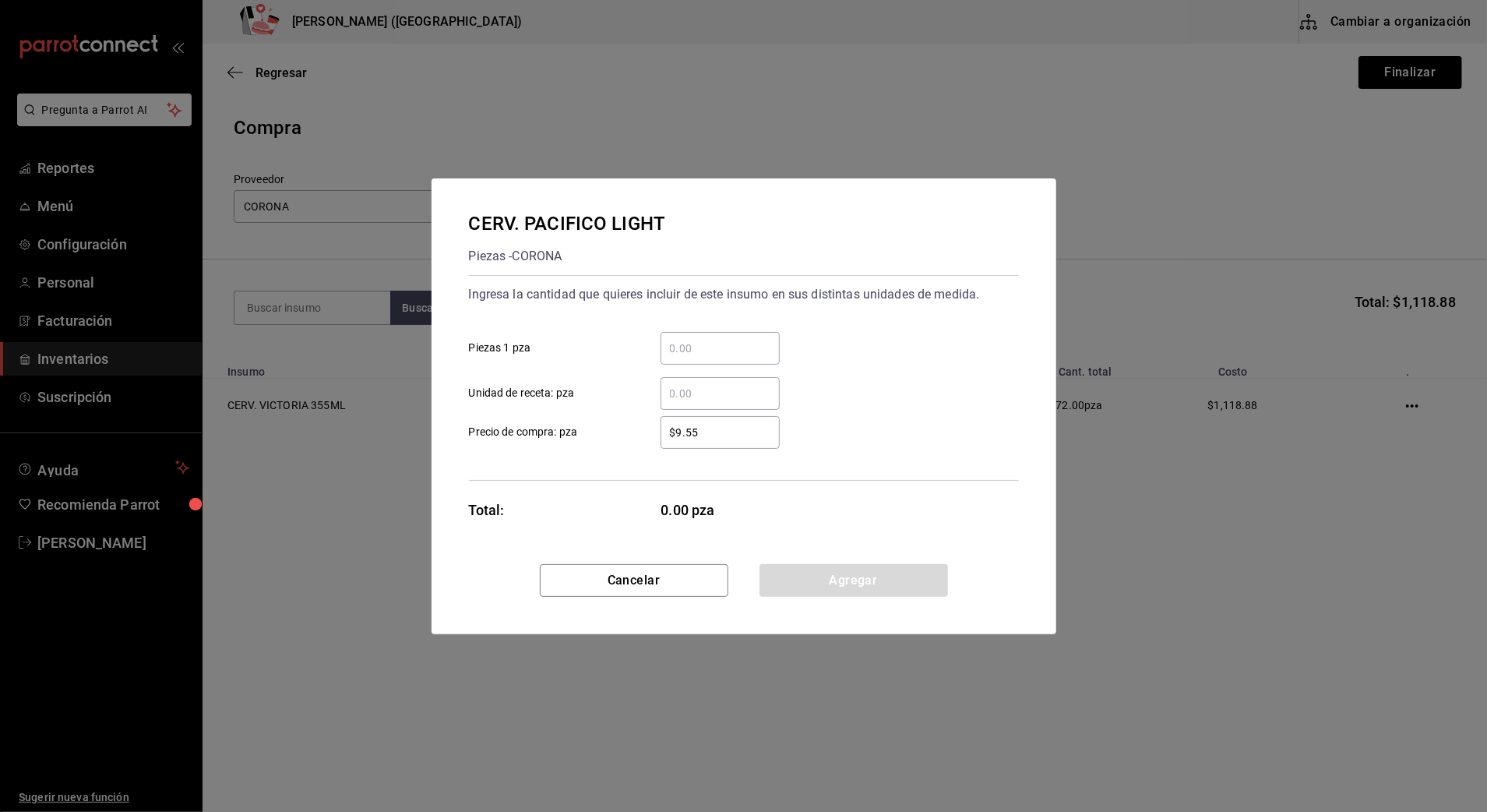
click at [711, 349] on input "​ Piezas 1 pza" at bounding box center [720, 348] width 120 height 19
type input "24"
drag, startPoint x: 698, startPoint y: 424, endPoint x: 574, endPoint y: 422, distance: 124.0
click at [570, 422] on label "$9.55 ​ Precio de compra: pza" at bounding box center [624, 432] width 311 height 33
type input "$16.42"
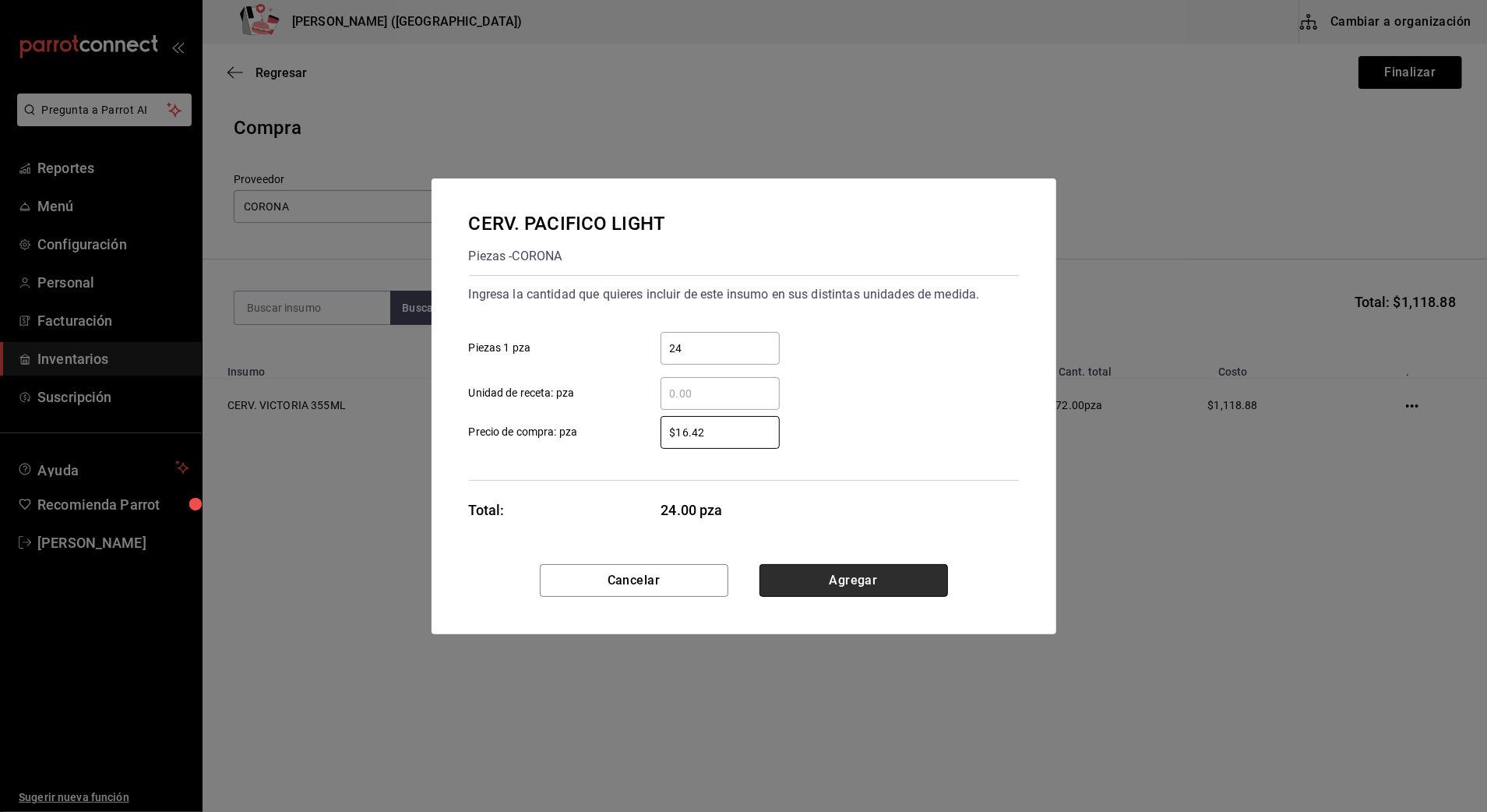
click at [898, 573] on button "Agregar" at bounding box center [854, 580] width 188 height 33
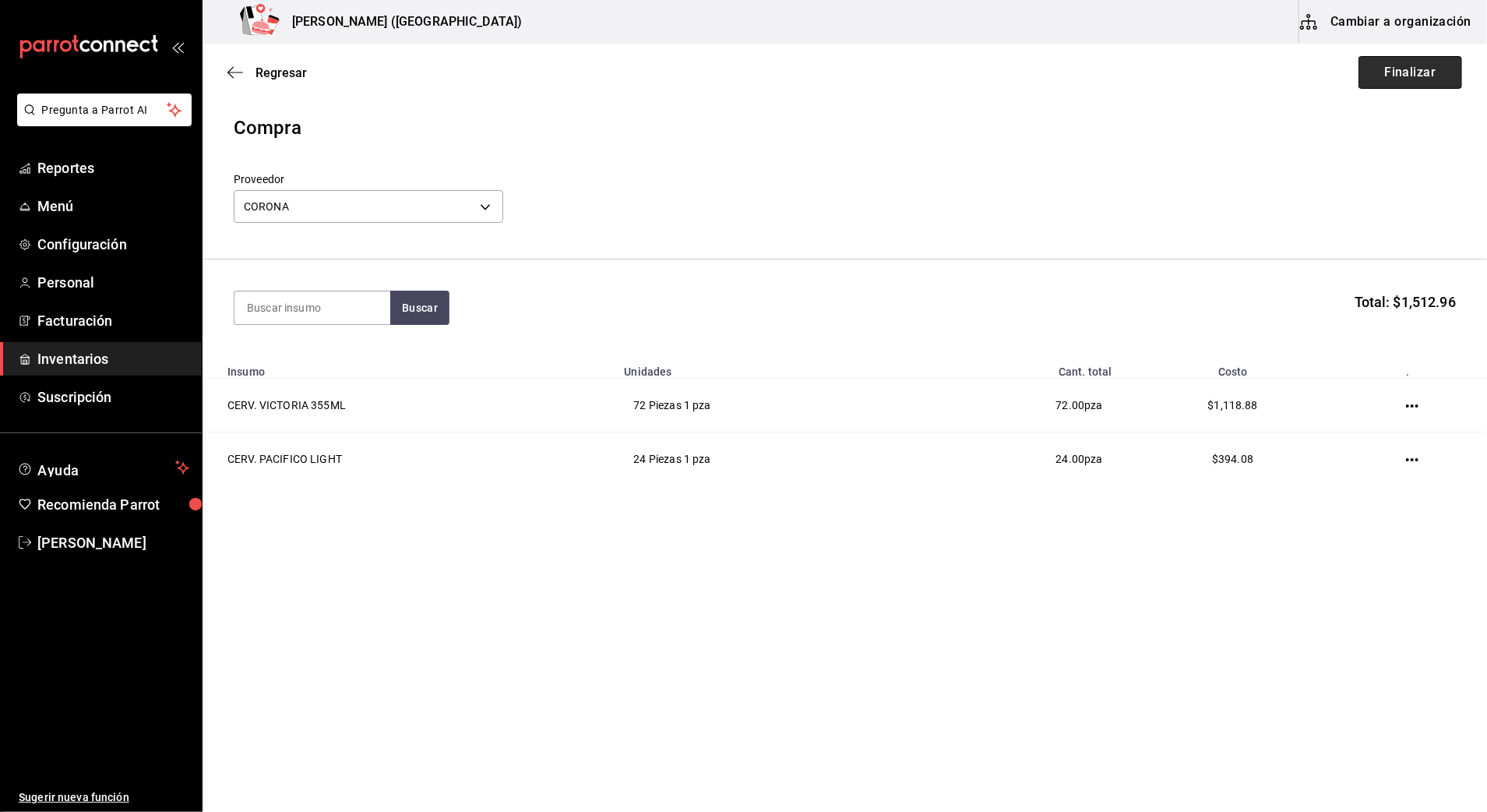
click at [1422, 74] on button "Finalizar" at bounding box center [1411, 72] width 104 height 33
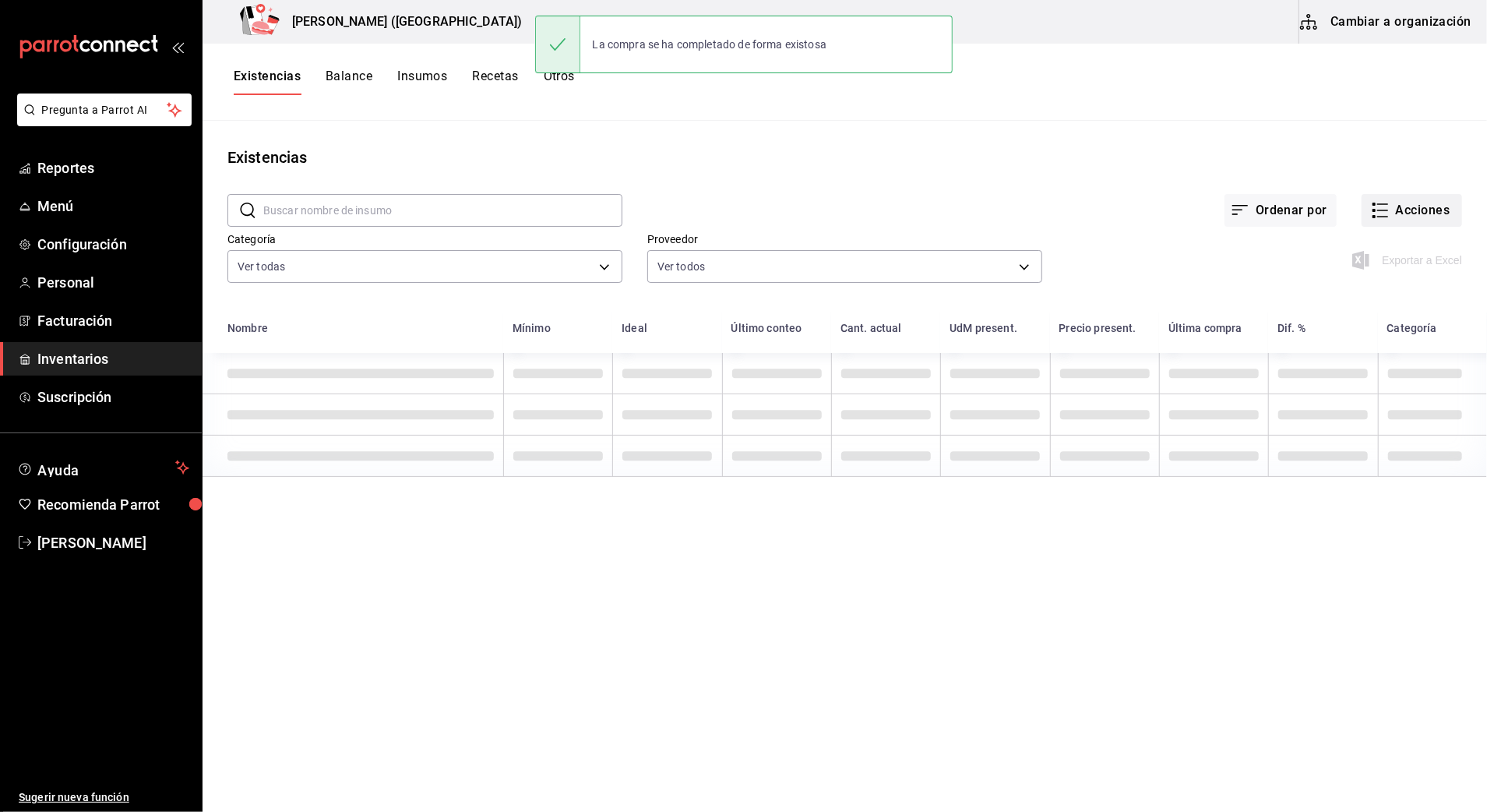
click at [1416, 209] on button "Acciones" at bounding box center [1412, 210] width 101 height 33
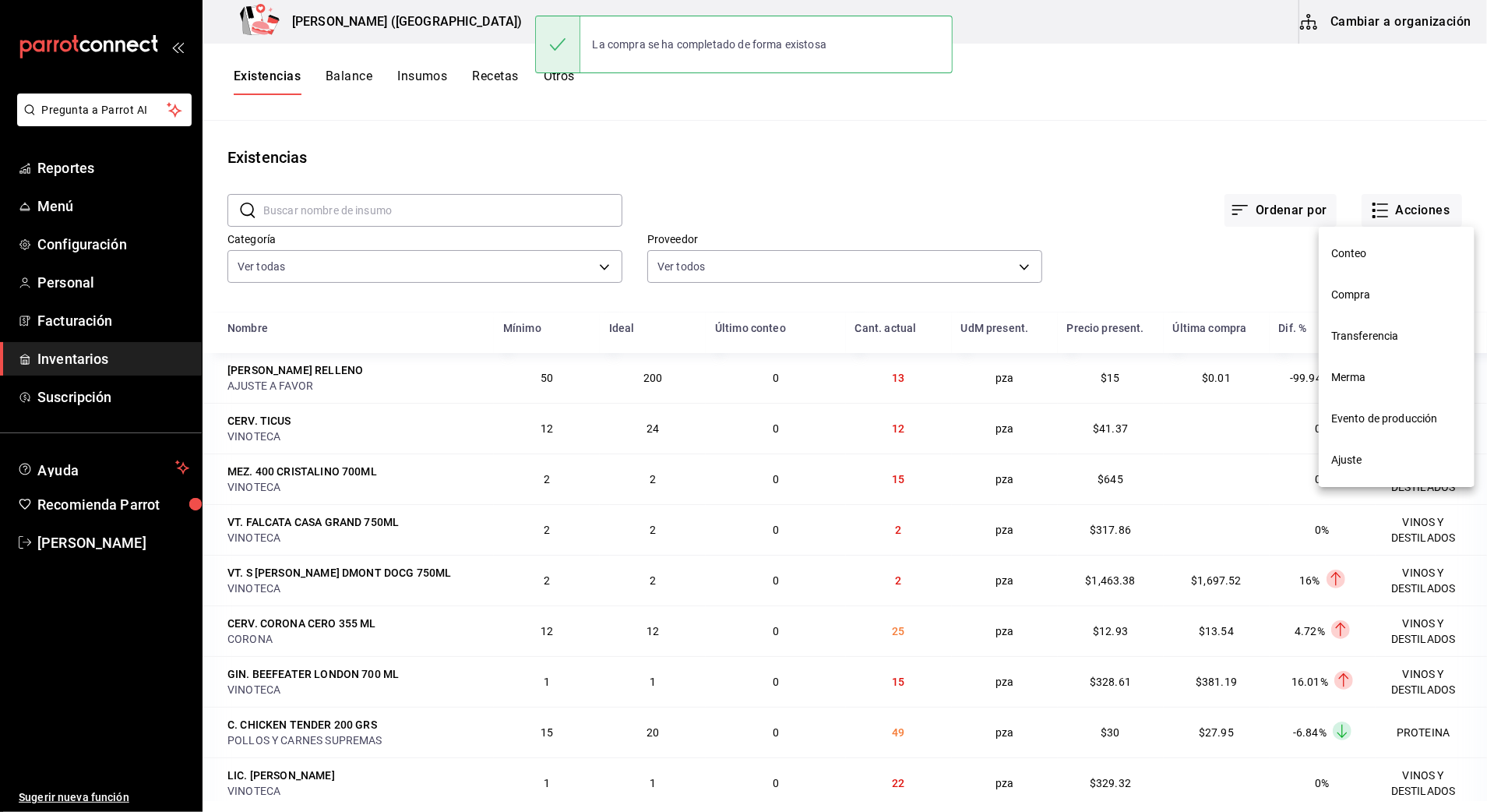
click at [1347, 300] on span "Compra" at bounding box center [1397, 295] width 131 height 16
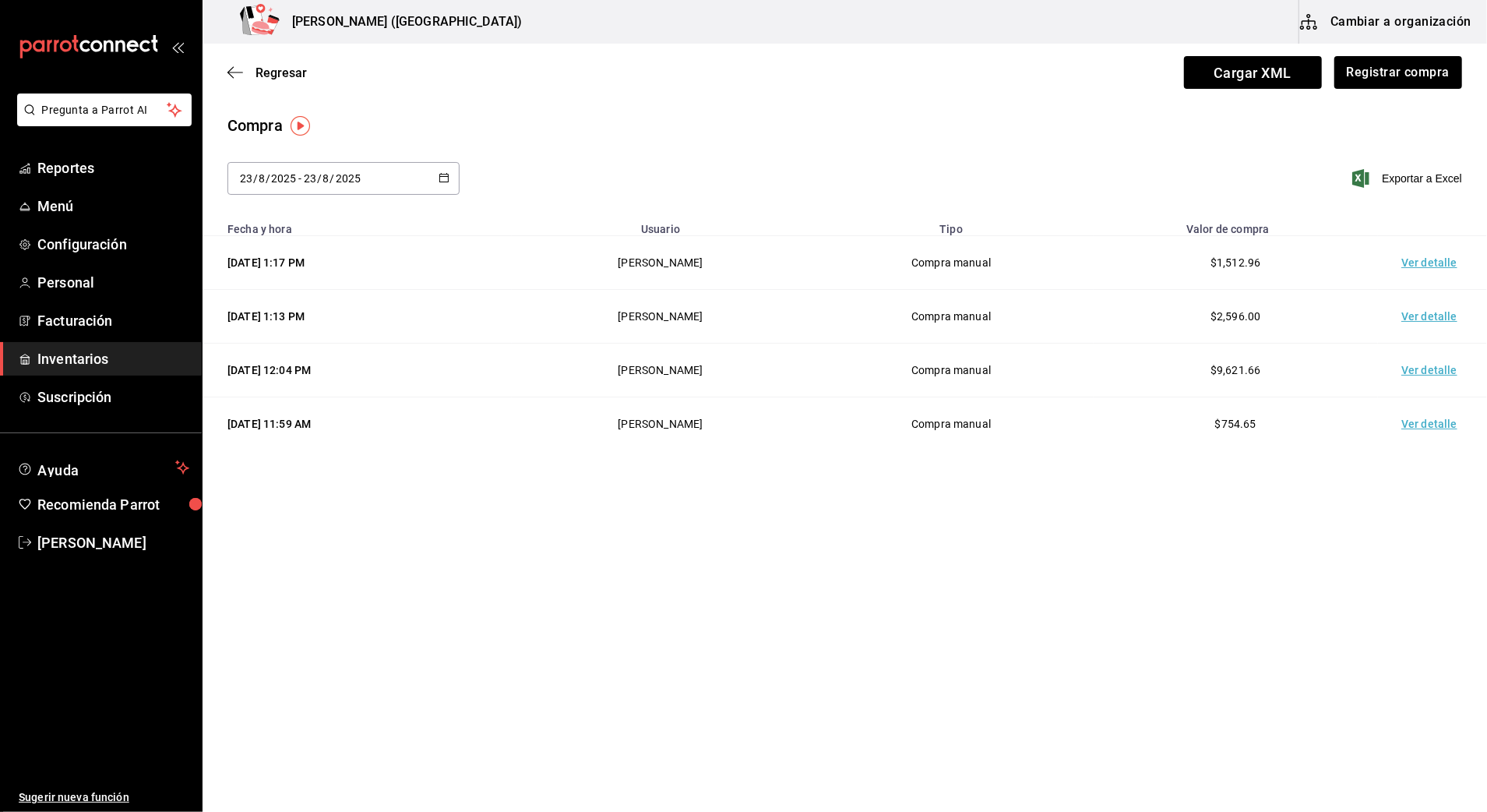
click at [1424, 260] on td "Ver detalle" at bounding box center [1432, 263] width 109 height 54
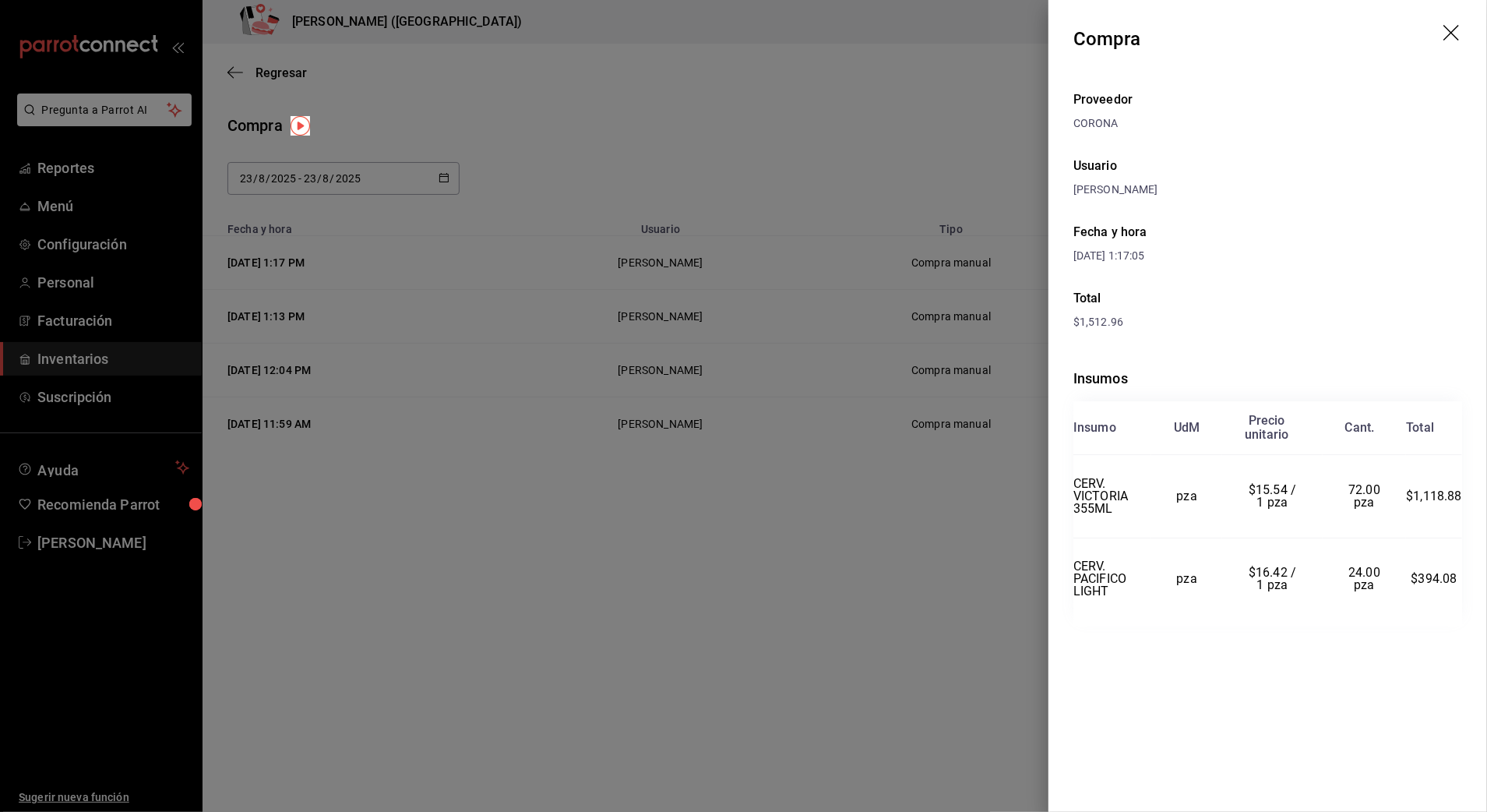
drag, startPoint x: 727, startPoint y: 84, endPoint x: 752, endPoint y: 91, distance: 26.0
click at [728, 84] on div at bounding box center [744, 406] width 1487 height 812
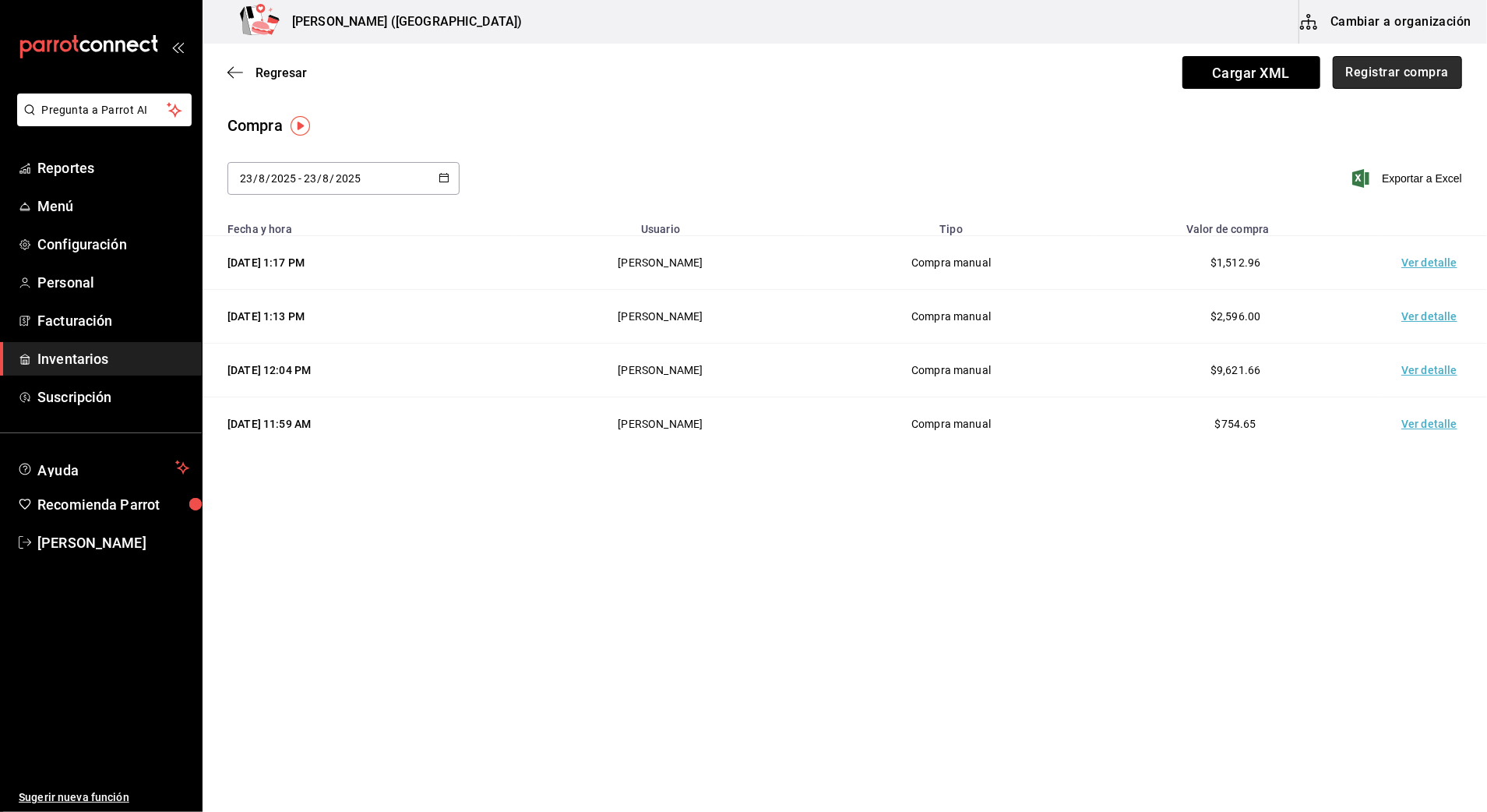
click at [1383, 69] on button "Registrar compra" at bounding box center [1397, 72] width 129 height 33
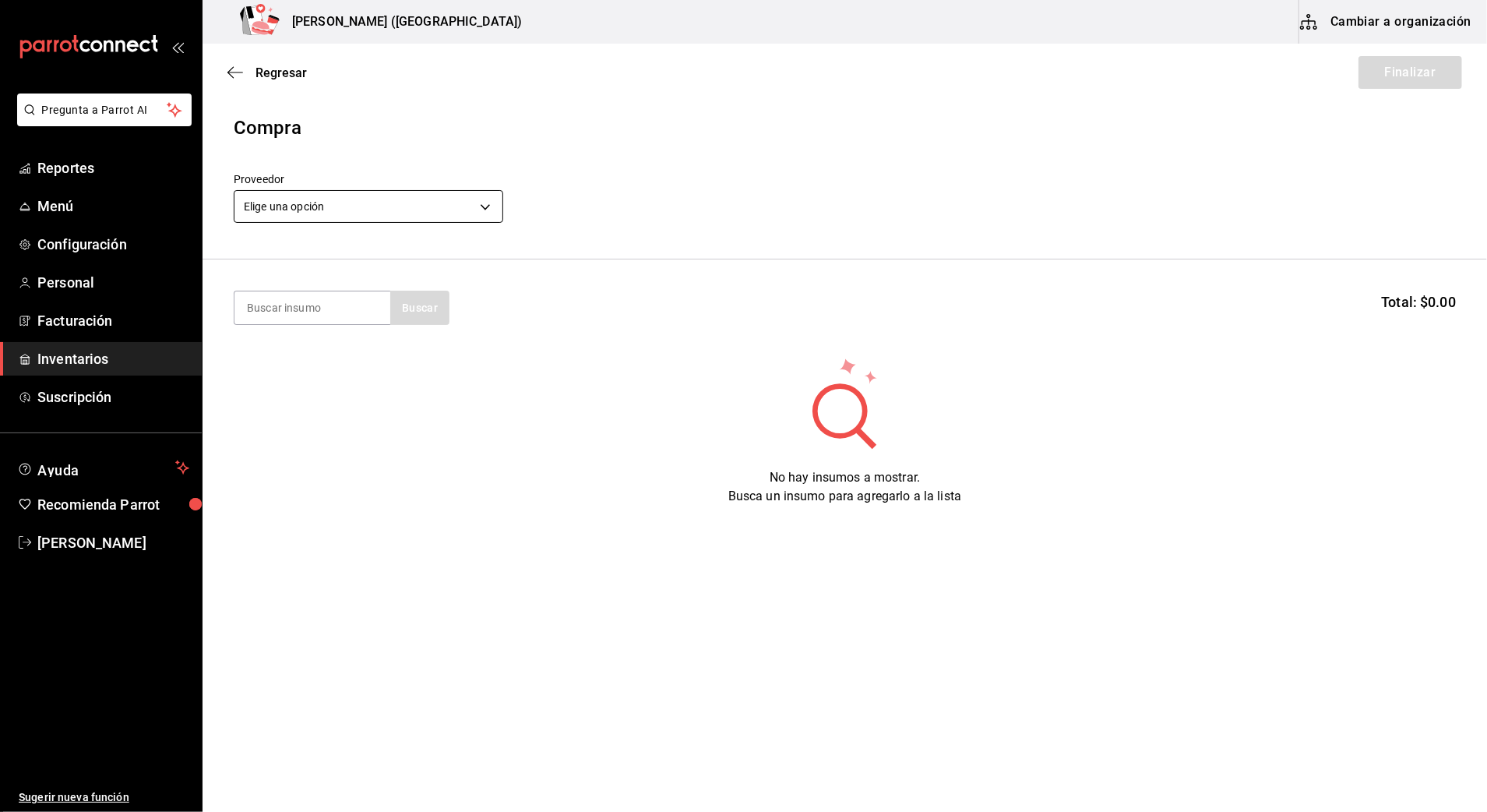
click at [360, 207] on body "Pregunta a Parrot AI Reportes Menú Configuración Personal Facturación Inventari…" at bounding box center [744, 361] width 1487 height 724
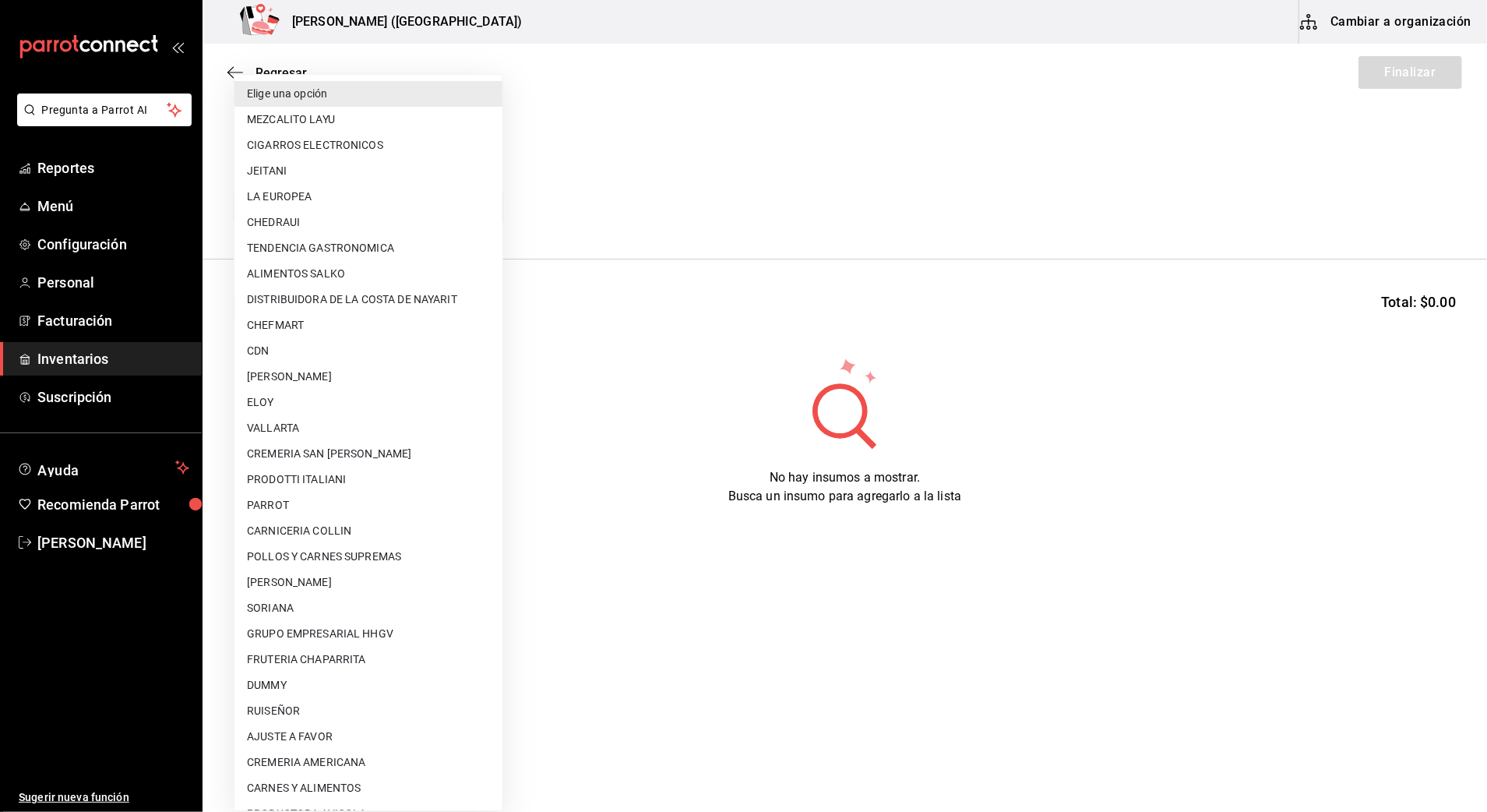
scroll to position [422, 0]
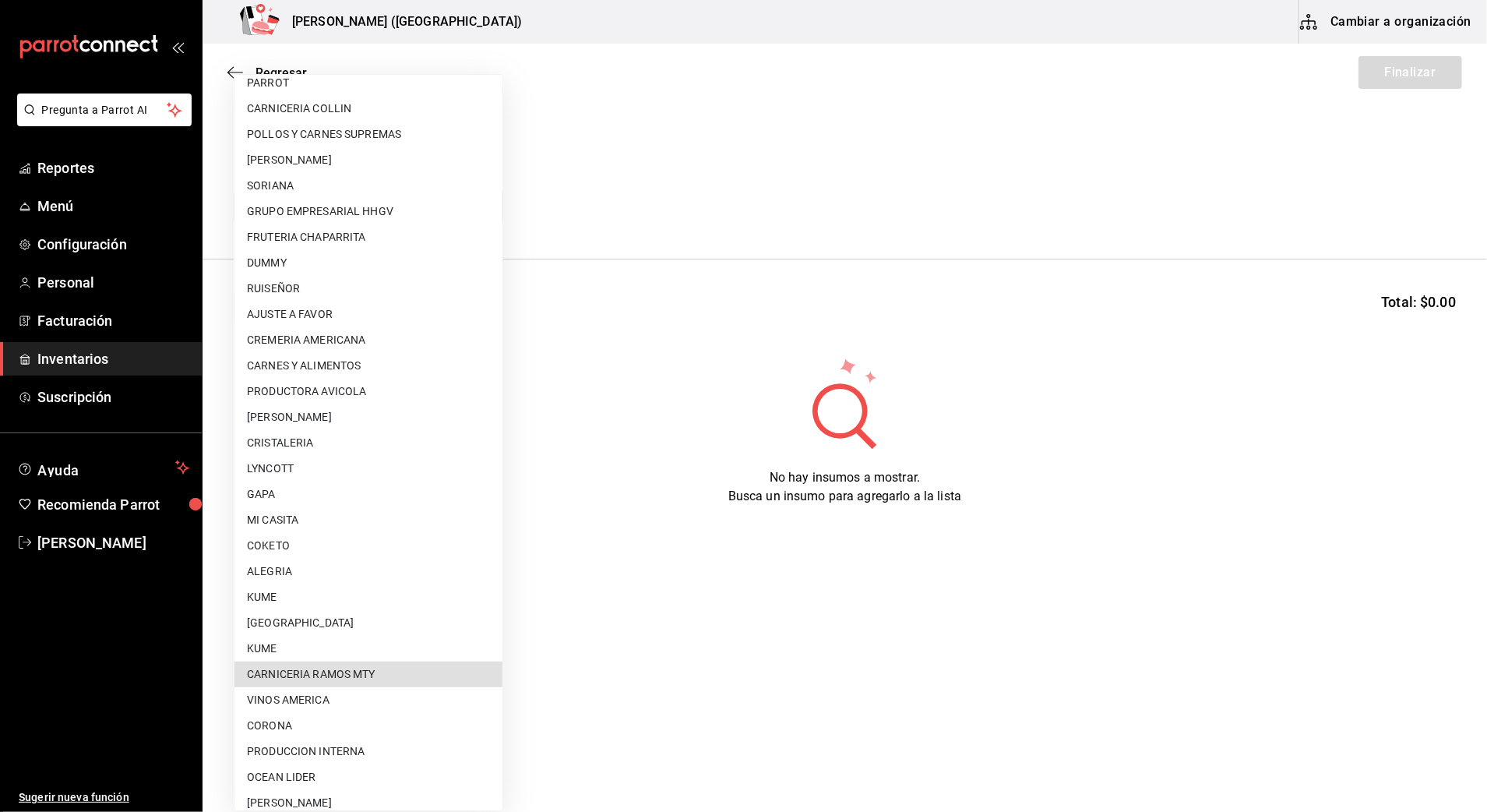
click at [314, 539] on li "COKETO" at bounding box center [368, 545] width 268 height 25
type input "4d4d379a-5bf7-49a6-a2b9-8e0a1eb43d73"
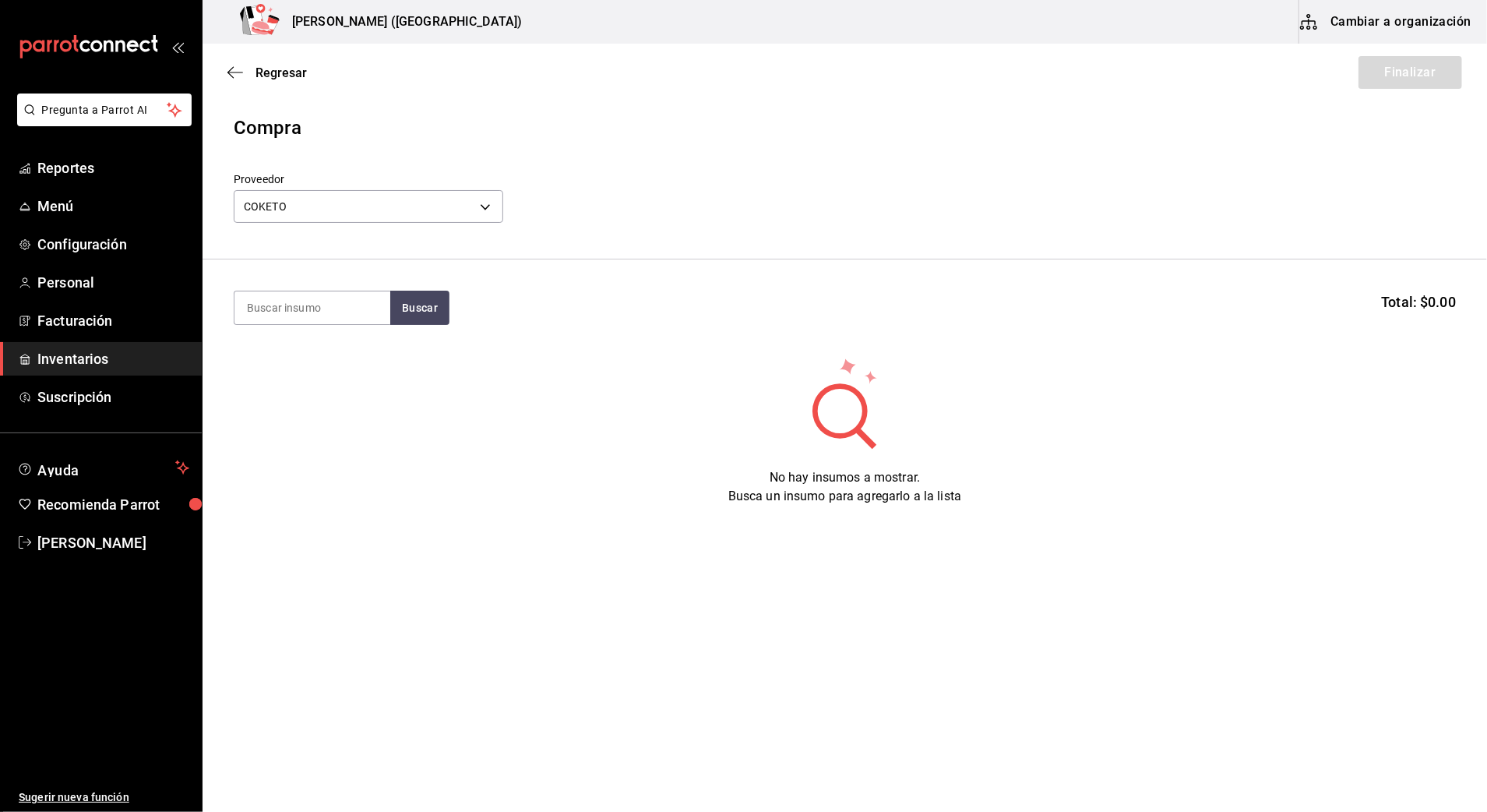
drag, startPoint x: 332, startPoint y: 309, endPoint x: 279, endPoint y: 278, distance: 61.4
click at [333, 310] on input at bounding box center [312, 308] width 156 height 33
type input "COCO"
click at [319, 374] on div "Piezas - COKETO" at bounding box center [288, 370] width 84 height 16
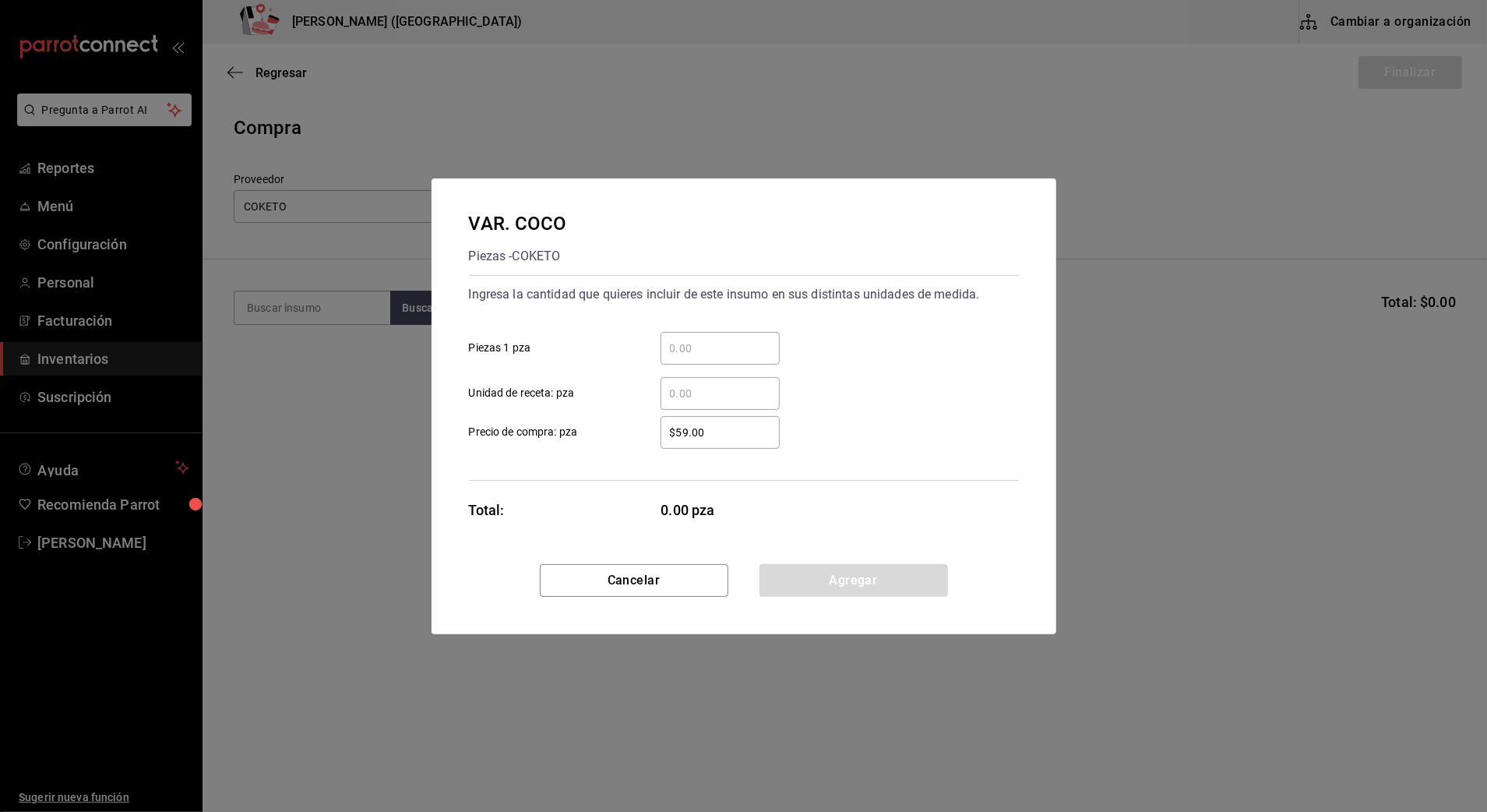
click at [752, 343] on input "​ Piezas 1 pza" at bounding box center [720, 348] width 120 height 19
type input "80"
drag, startPoint x: 756, startPoint y: 430, endPoint x: 575, endPoint y: 431, distance: 181.0
click at [575, 431] on label "$59.00 ​ Precio de compra: pza" at bounding box center [624, 432] width 311 height 33
type input "$54"
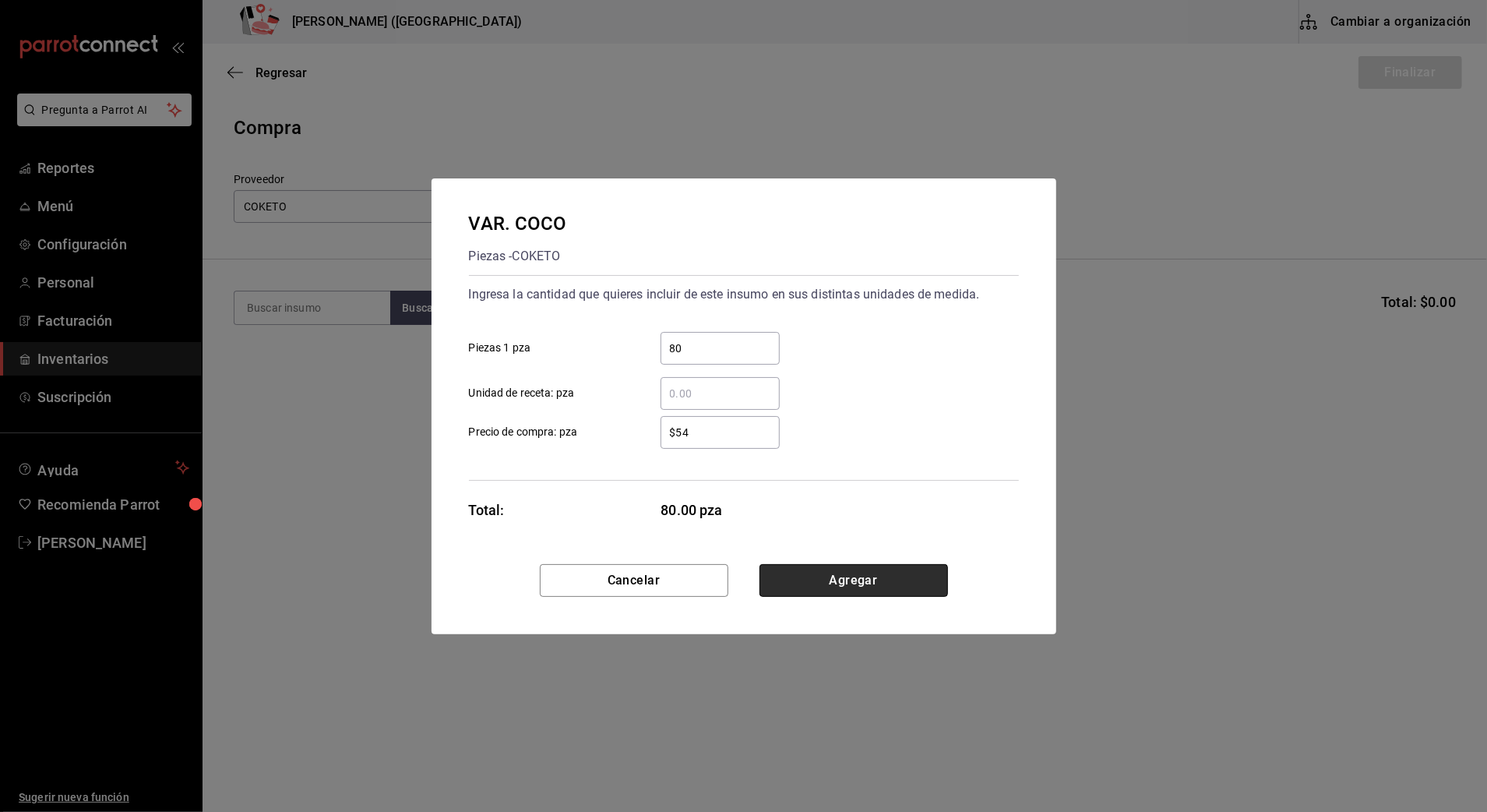
click at [872, 581] on button "Agregar" at bounding box center [854, 580] width 188 height 33
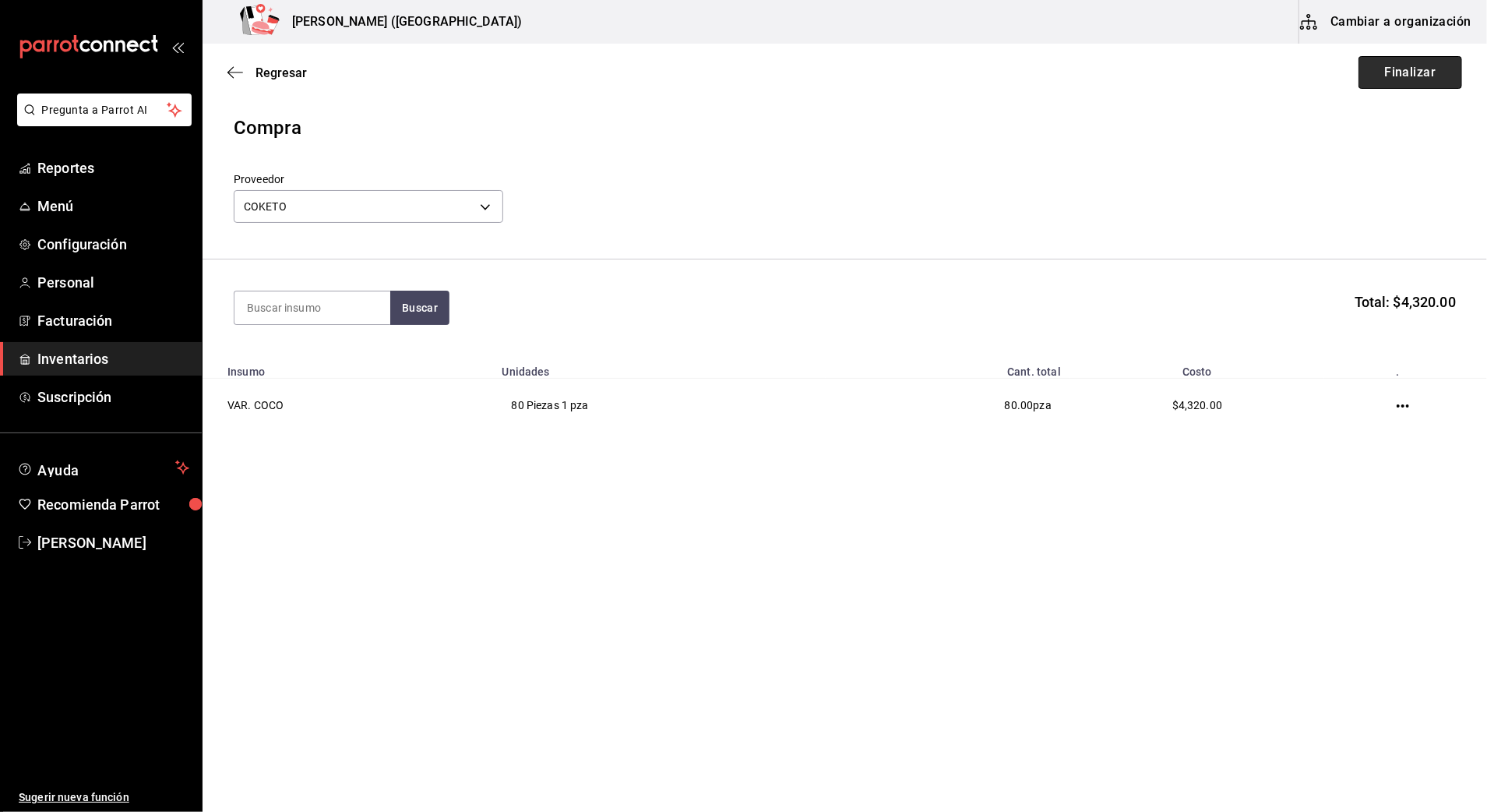
click at [1436, 70] on button "Finalizar" at bounding box center [1411, 72] width 104 height 33
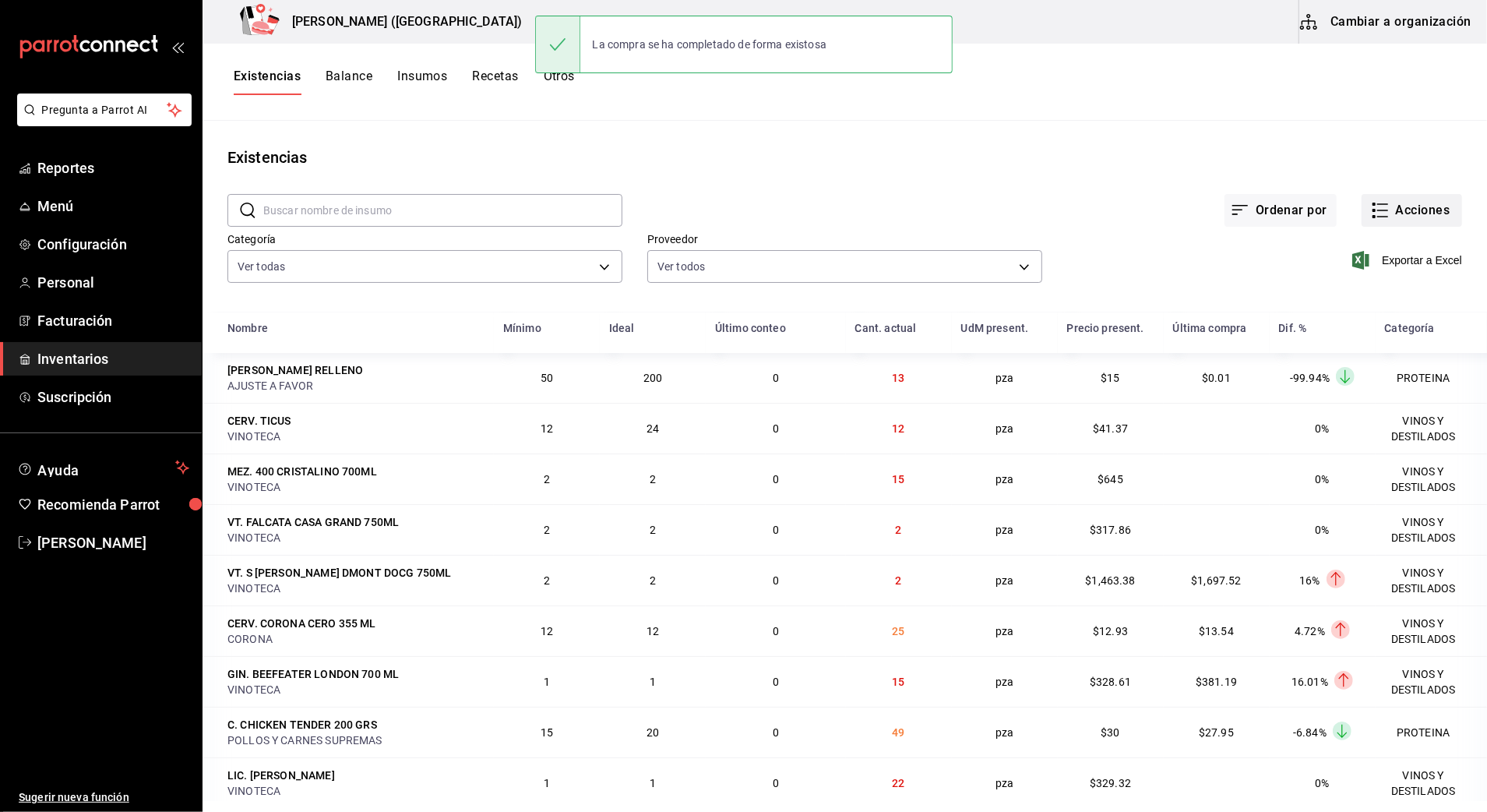
click at [1422, 219] on button "Acciones" at bounding box center [1412, 210] width 101 height 33
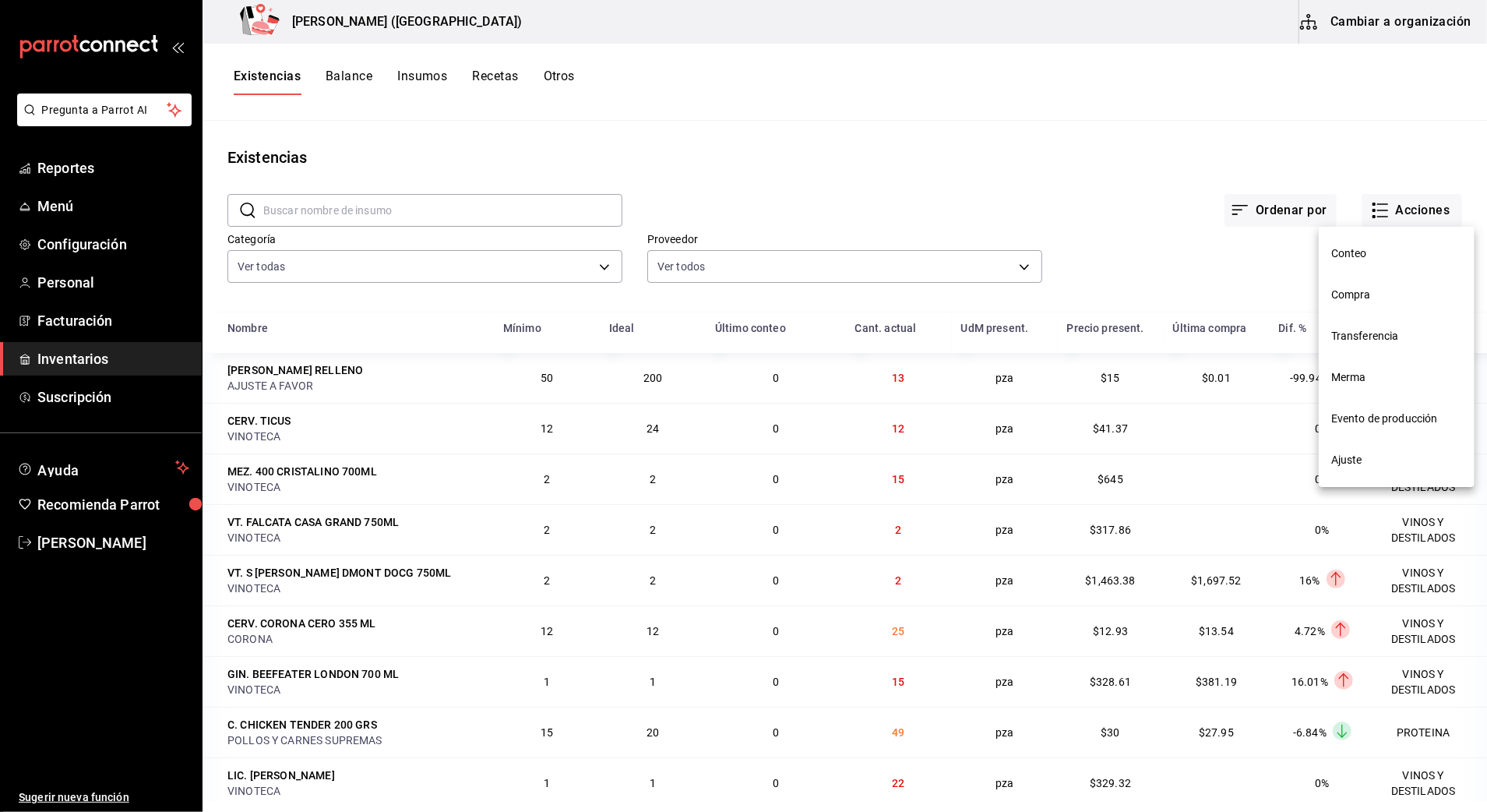
click at [1369, 293] on span "Compra" at bounding box center [1397, 295] width 131 height 16
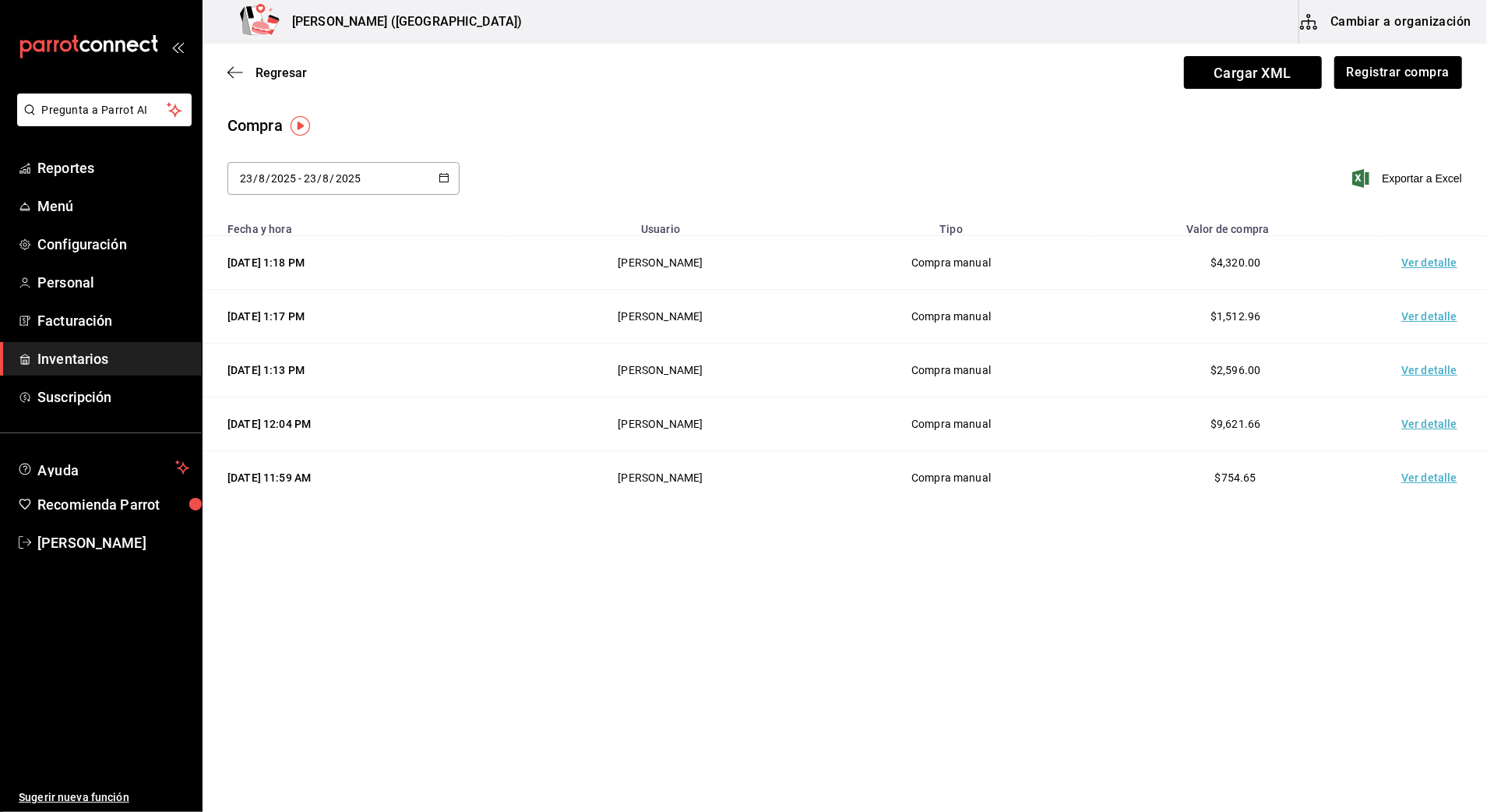
click at [1431, 257] on td "Ver detalle" at bounding box center [1432, 263] width 109 height 54
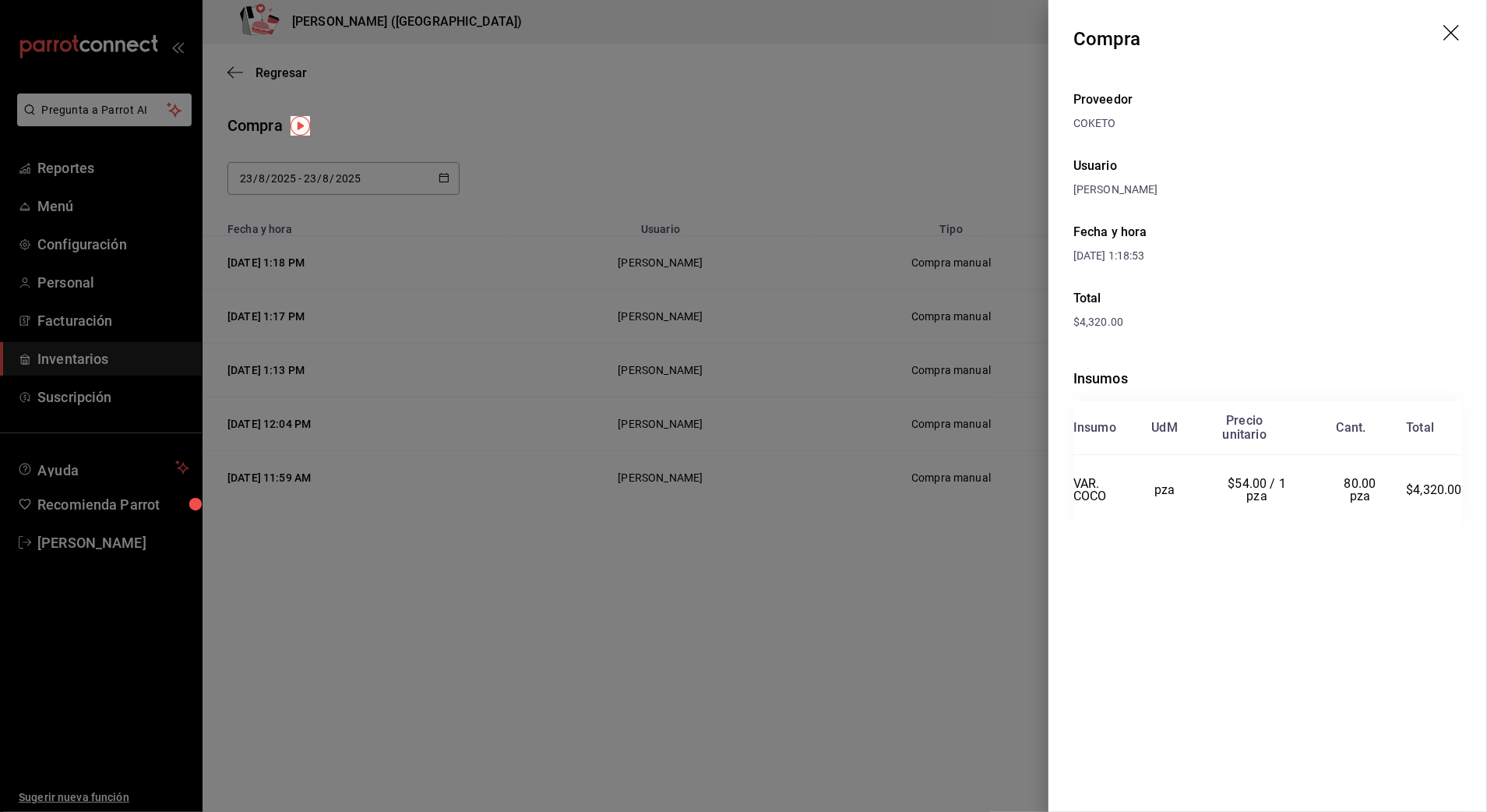
click at [1455, 32] on icon "drag" at bounding box center [1453, 34] width 19 height 19
